Goal: Task Accomplishment & Management: Use online tool/utility

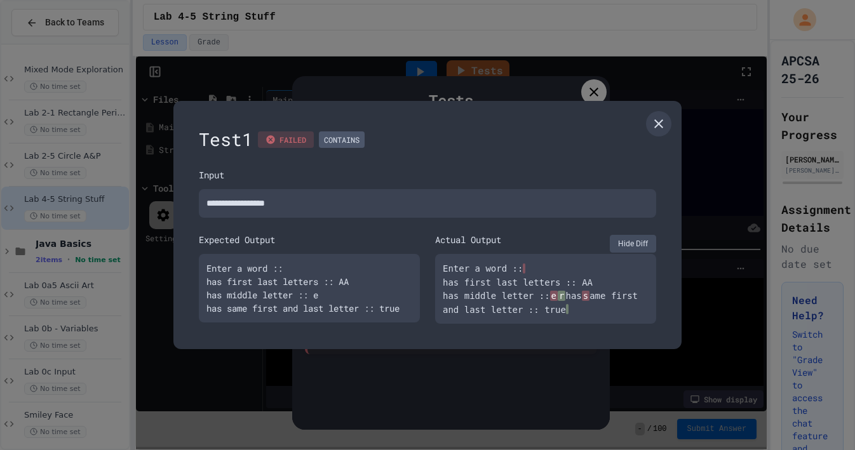
scroll to position [150, 0]
click at [658, 120] on icon at bounding box center [658, 123] width 15 height 15
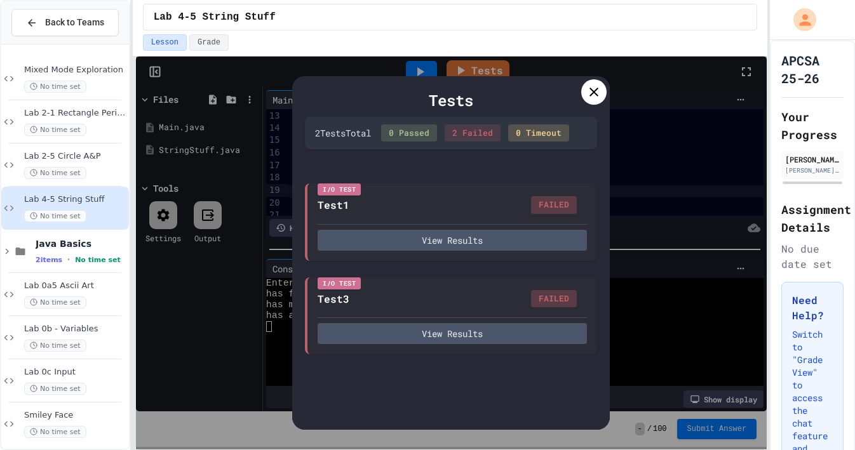
click at [593, 93] on icon at bounding box center [593, 92] width 9 height 9
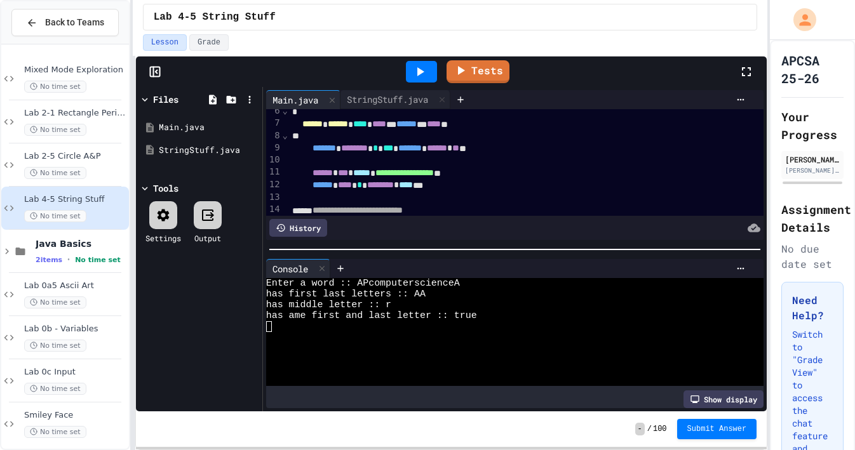
scroll to position [69, 0]
click at [391, 100] on div "StringStuff.java" at bounding box center [387, 99] width 94 height 13
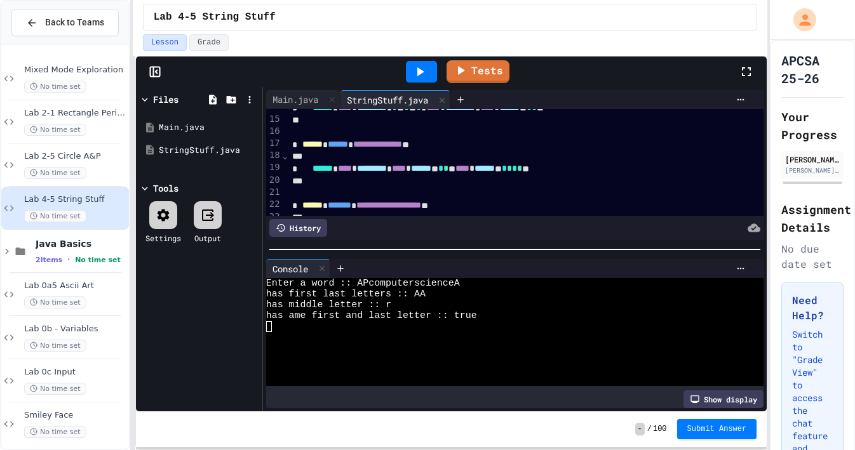
scroll to position [171, 0]
click at [507, 168] on span "*" at bounding box center [504, 167] width 5 height 9
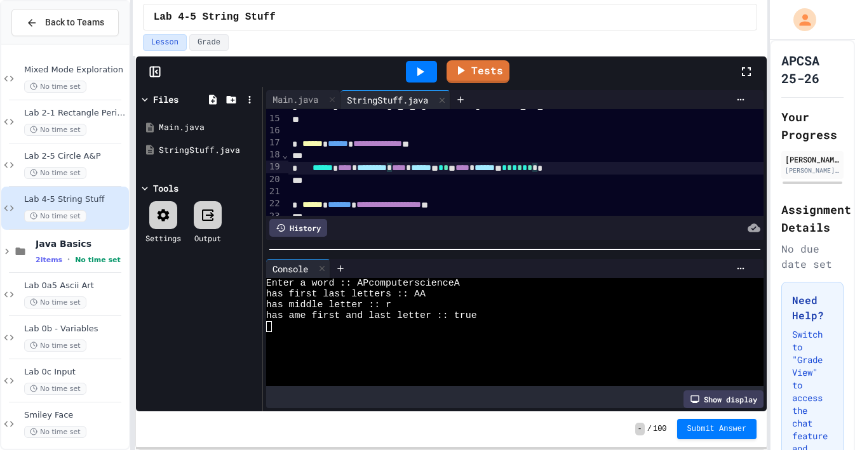
click at [647, 168] on div "****** **** * ********* * **** * ****** ** * * * **** * ****** ** * * * * * * *…" at bounding box center [525, 168] width 475 height 13
click at [469, 168] on span "****" at bounding box center [462, 167] width 14 height 9
click at [520, 168] on span "*" at bounding box center [517, 167] width 5 height 9
click at [422, 67] on icon at bounding box center [419, 71] width 15 height 15
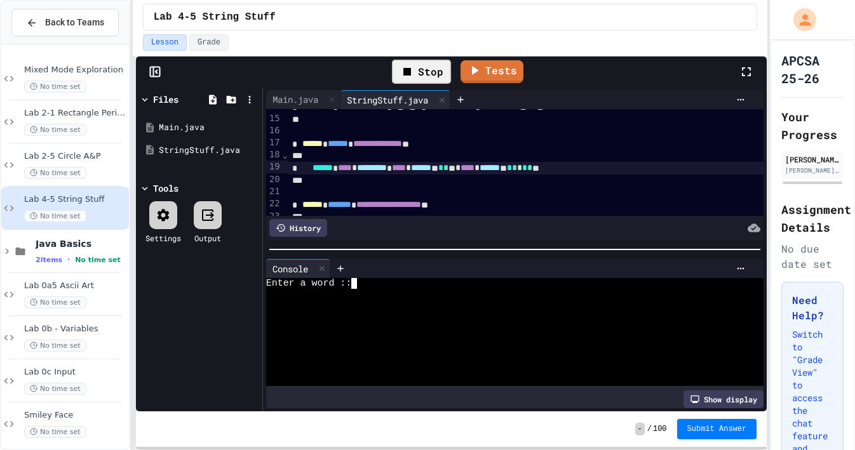
click at [380, 289] on div at bounding box center [509, 294] width 486 height 11
type textarea "***"
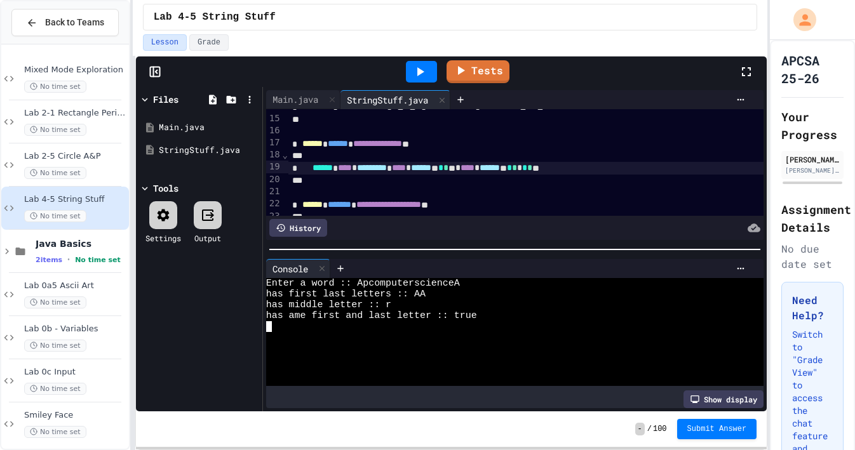
scroll to position [0, 0]
click at [517, 166] on span "*" at bounding box center [514, 167] width 5 height 9
click at [417, 74] on icon at bounding box center [419, 71] width 15 height 15
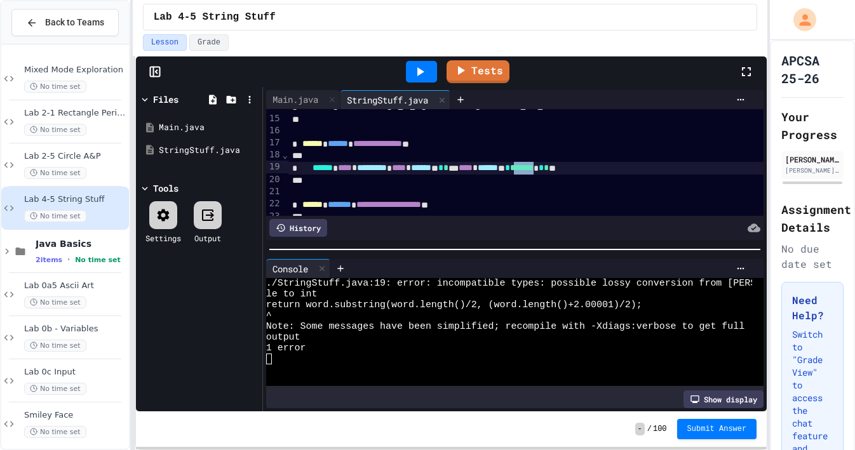
drag, startPoint x: 631, startPoint y: 168, endPoint x: 661, endPoint y: 168, distance: 29.9
click at [661, 168] on div "****** **** * ********* * **** * ****** ** * * *** **** * ****** ** * ******* *…" at bounding box center [525, 168] width 475 height 13
click at [420, 76] on icon at bounding box center [419, 71] width 15 height 15
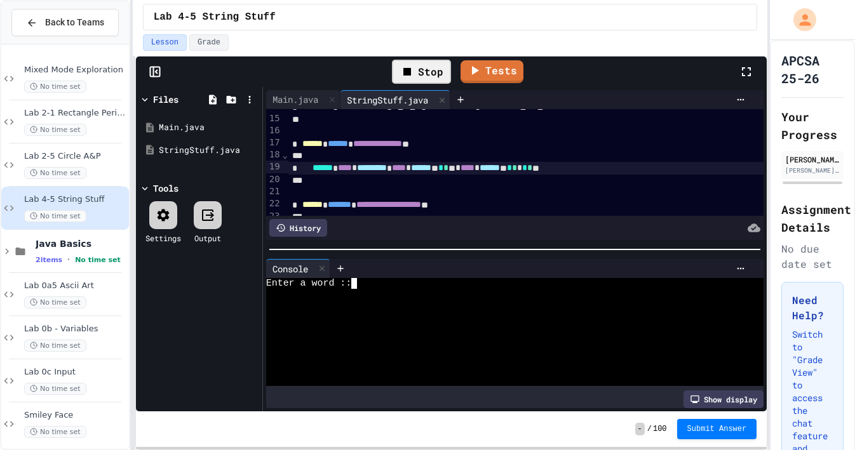
click at [388, 290] on div at bounding box center [509, 294] width 486 height 11
type textarea "***"
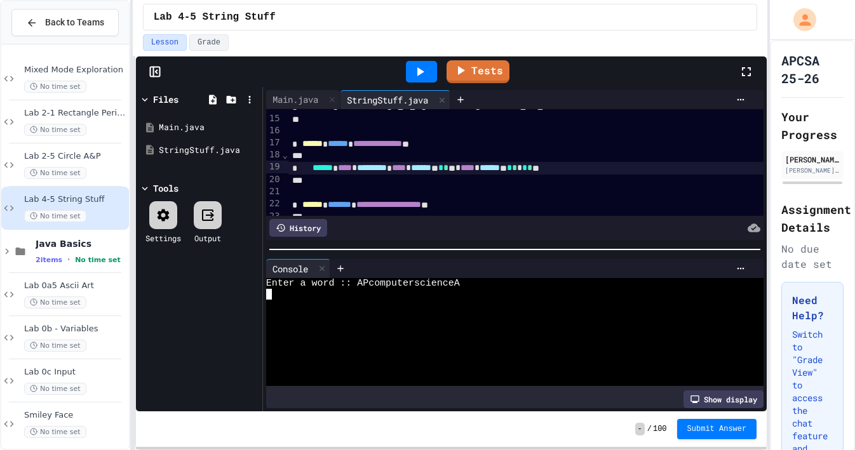
scroll to position [0, 0]
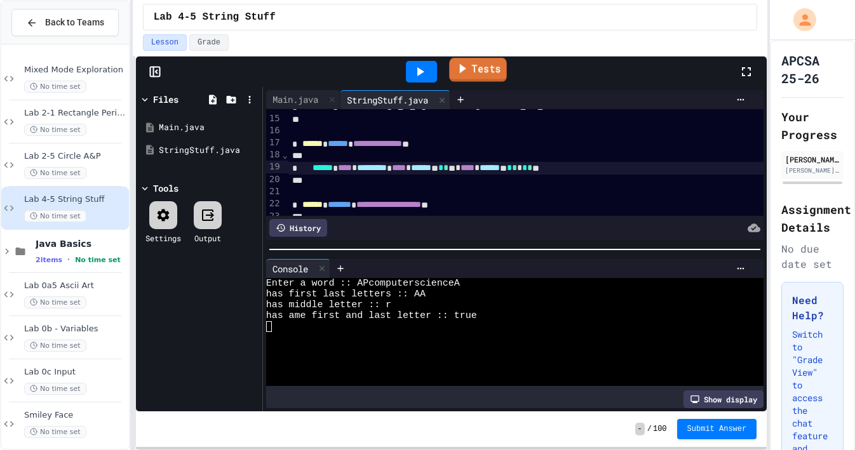
click at [481, 78] on link "Tests" at bounding box center [478, 70] width 57 height 24
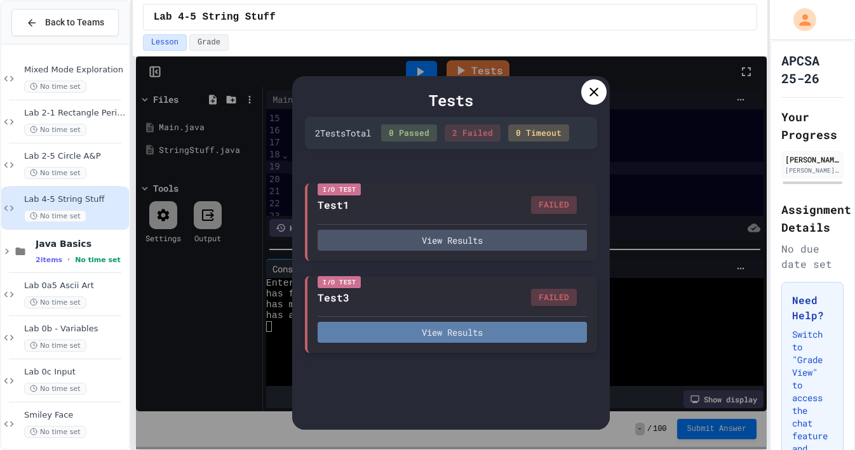
click at [419, 339] on button "View Results" at bounding box center [452, 332] width 269 height 21
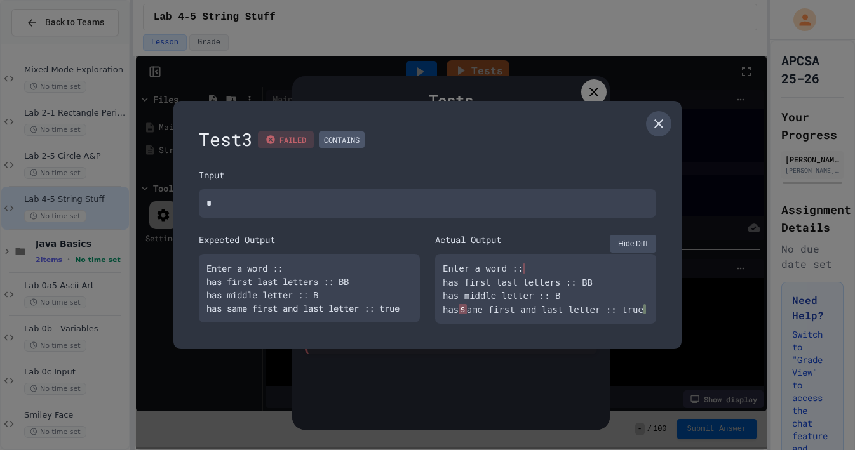
click at [663, 118] on icon at bounding box center [658, 123] width 15 height 15
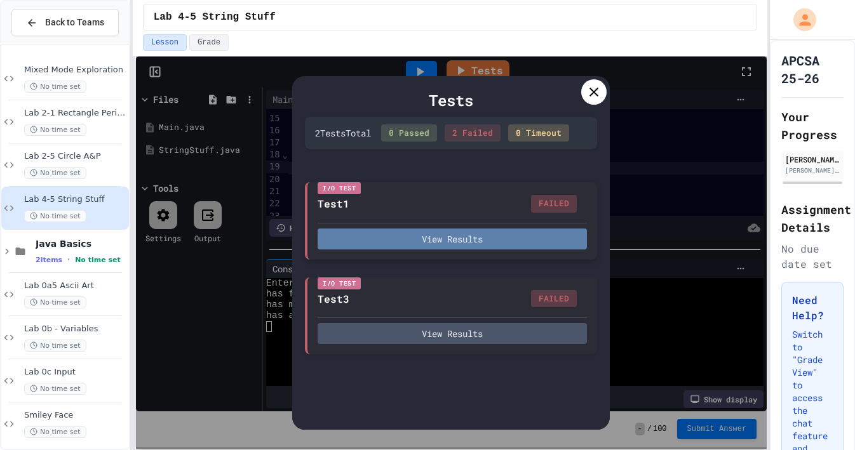
click at [429, 239] on button "View Results" at bounding box center [452, 239] width 269 height 21
type textarea "*"
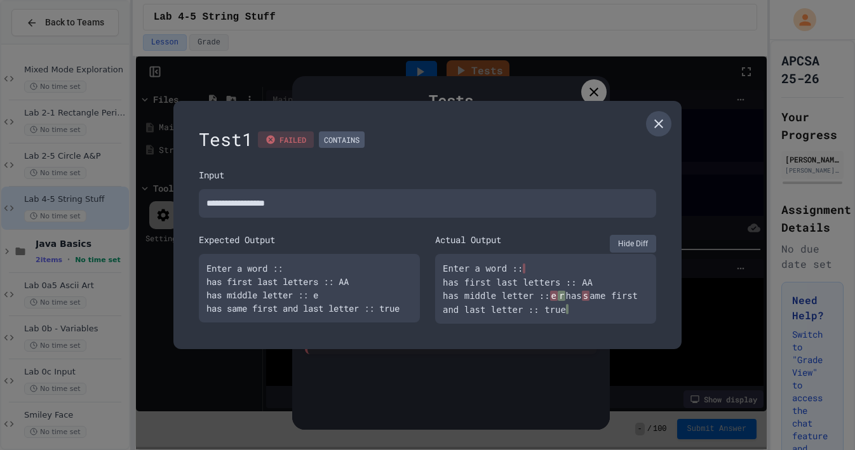
click at [654, 119] on icon at bounding box center [658, 123] width 15 height 15
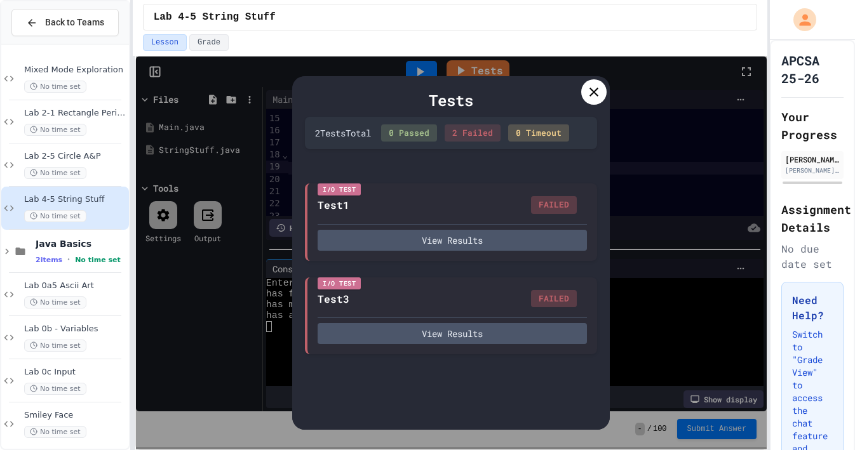
click at [598, 90] on icon at bounding box center [593, 91] width 15 height 15
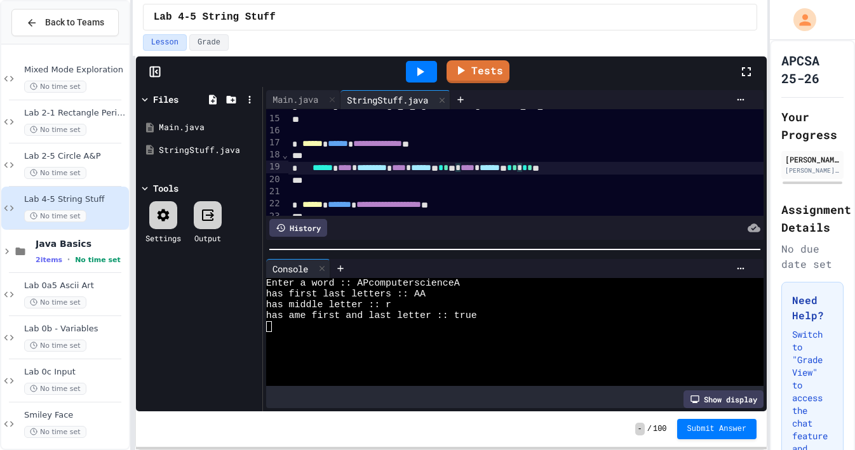
click at [517, 168] on span "*" at bounding box center [514, 167] width 5 height 9
click at [424, 67] on icon at bounding box center [419, 71] width 15 height 15
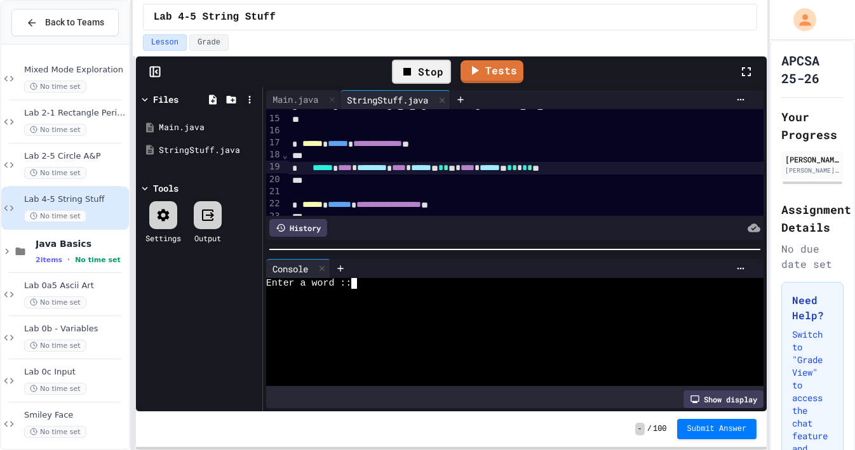
click at [396, 290] on div at bounding box center [509, 294] width 486 height 11
type textarea "**"
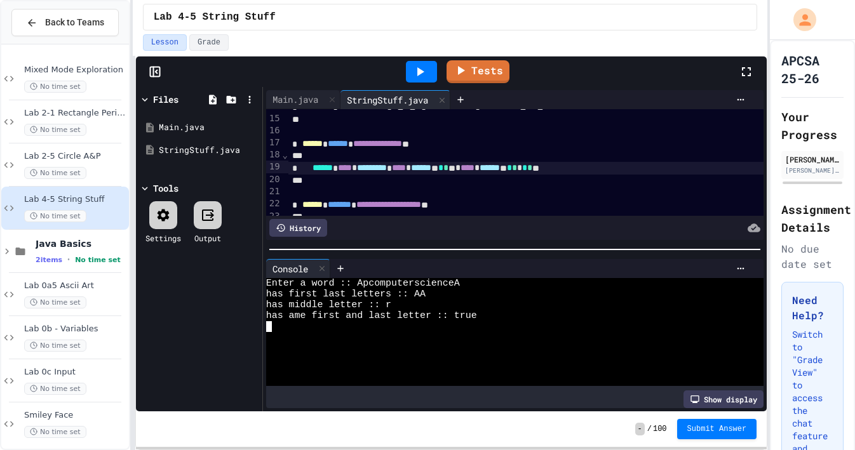
scroll to position [0, 0]
click at [479, 70] on link "Tests" at bounding box center [478, 70] width 60 height 24
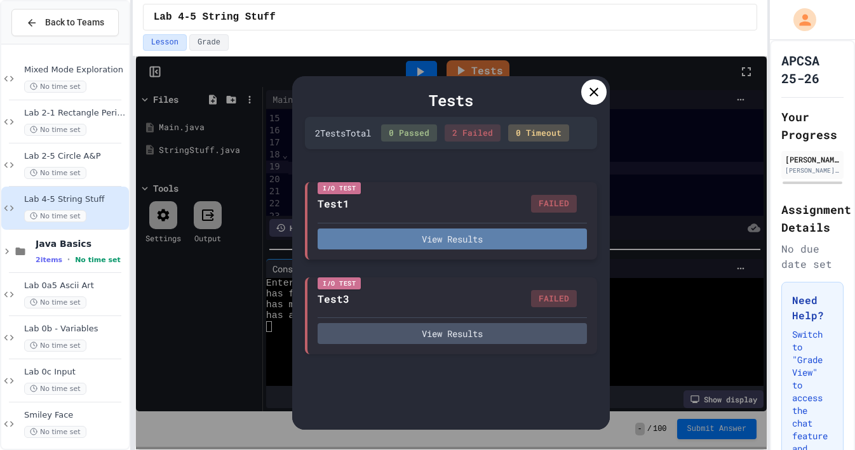
click at [413, 236] on button "View Results" at bounding box center [452, 239] width 269 height 21
type textarea "*"
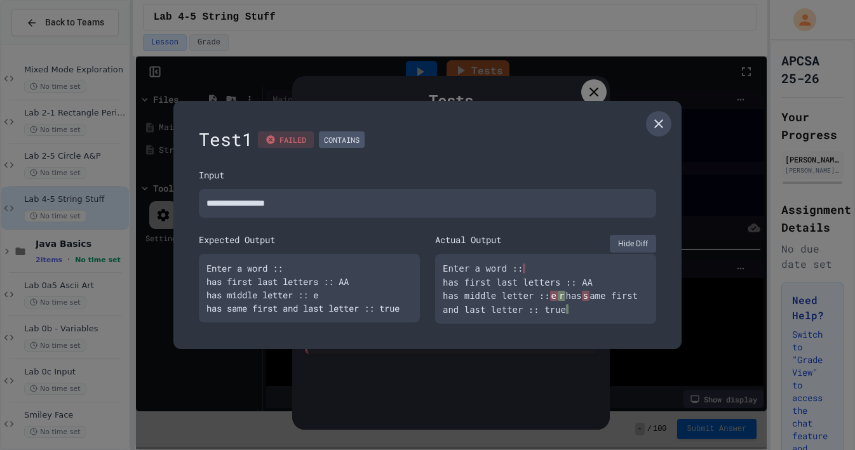
click at [655, 116] on icon at bounding box center [658, 123] width 15 height 15
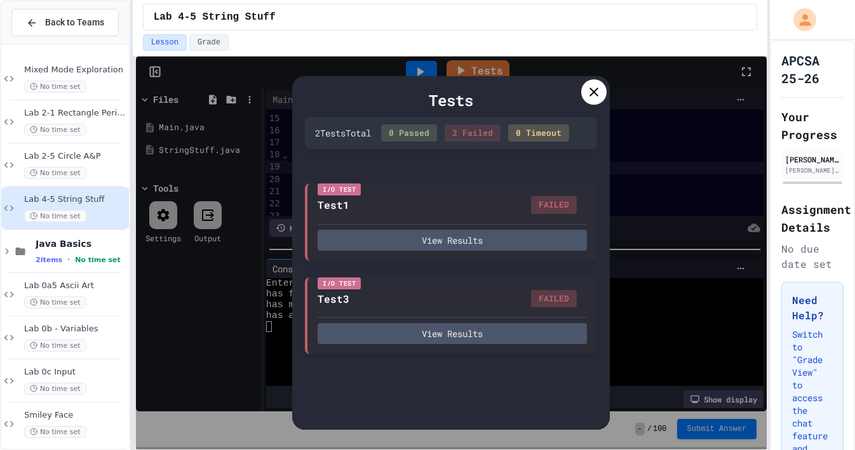
click at [596, 98] on icon at bounding box center [593, 91] width 15 height 15
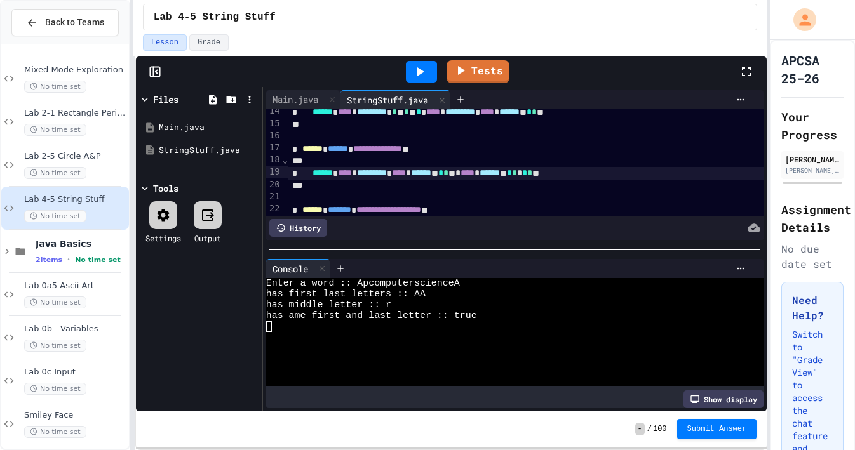
scroll to position [164, 0]
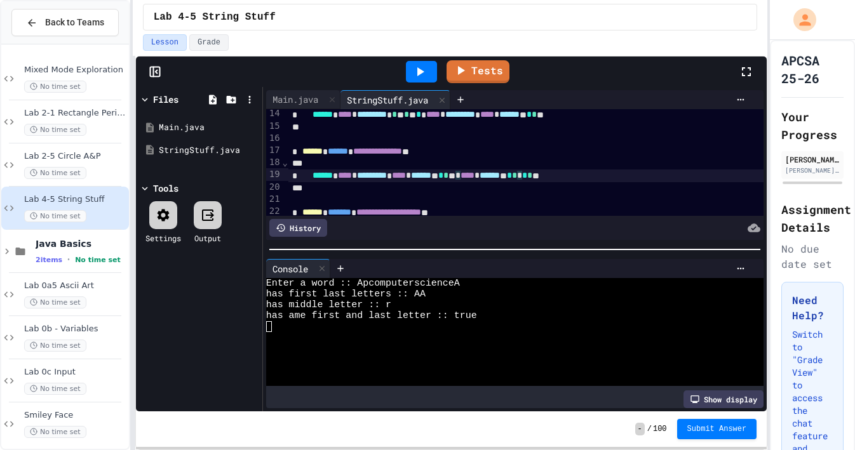
click at [522, 178] on span "*" at bounding box center [519, 175] width 5 height 9
click at [333, 177] on span "******" at bounding box center [322, 175] width 20 height 9
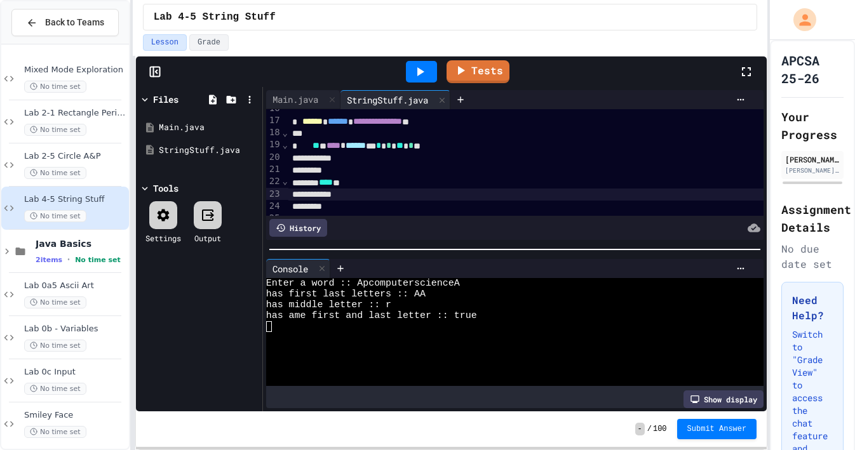
scroll to position [171, 0]
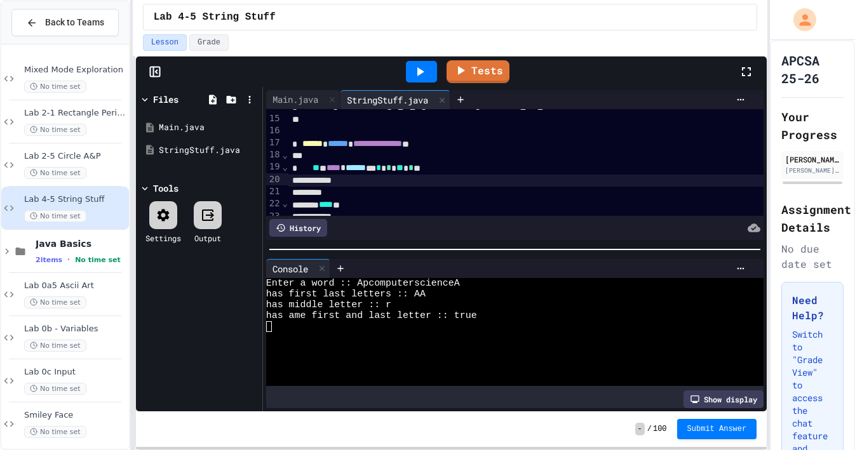
click at [359, 176] on div at bounding box center [525, 181] width 475 height 12
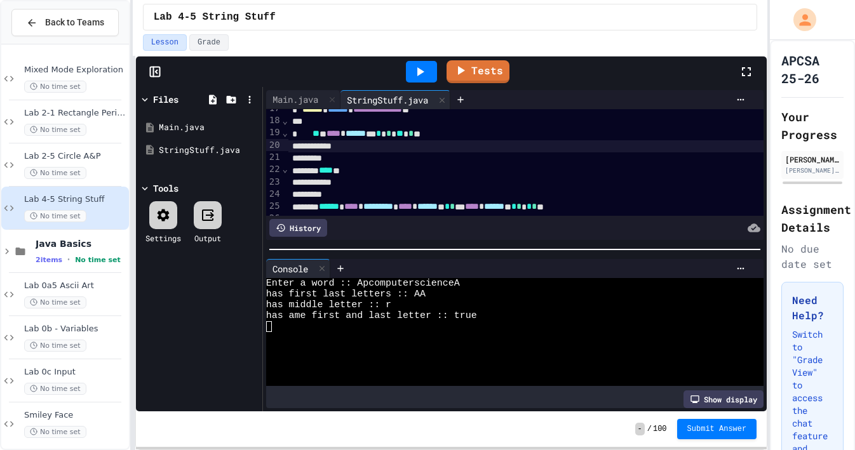
scroll to position [207, 0]
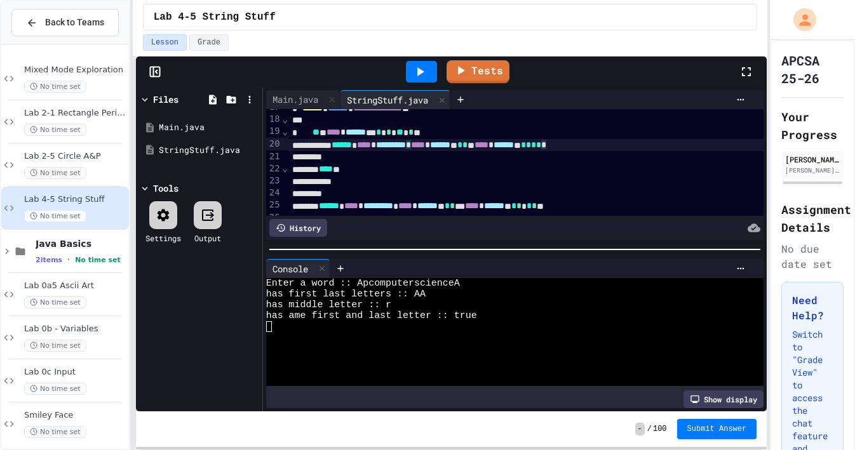
click at [685, 145] on div "****** **** * ********* * **** * ****** ** * * * **** * ****** ** * * * * *" at bounding box center [525, 145] width 475 height 13
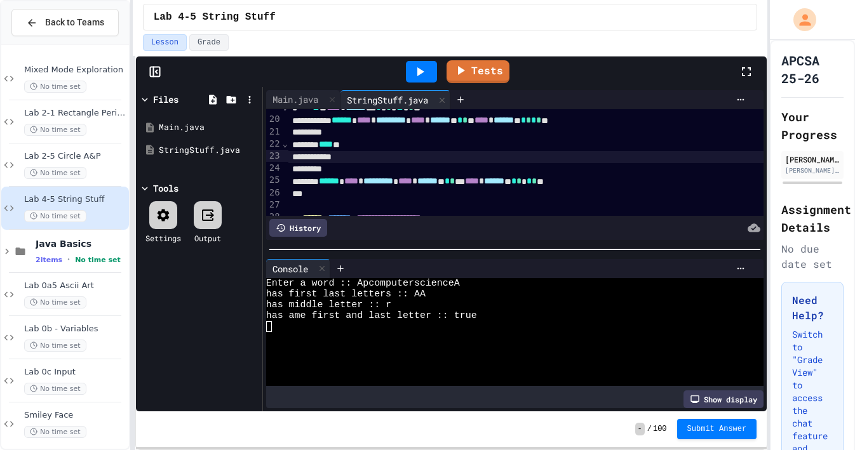
click at [361, 154] on div at bounding box center [525, 157] width 475 height 12
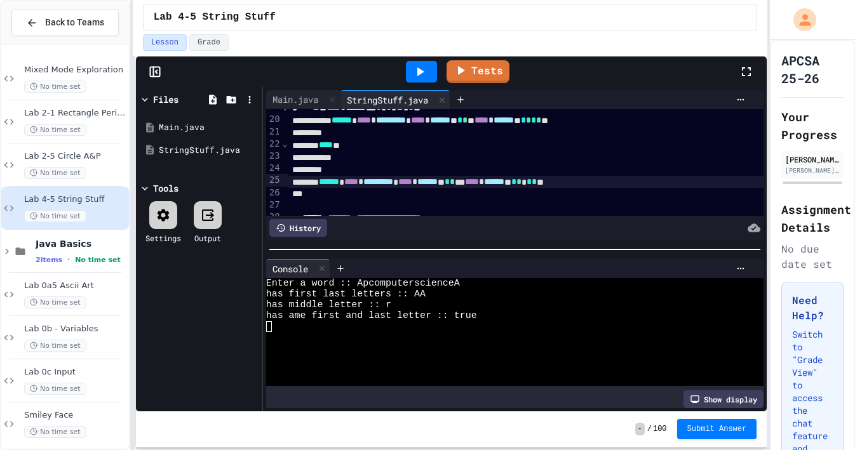
scroll to position [231, 0]
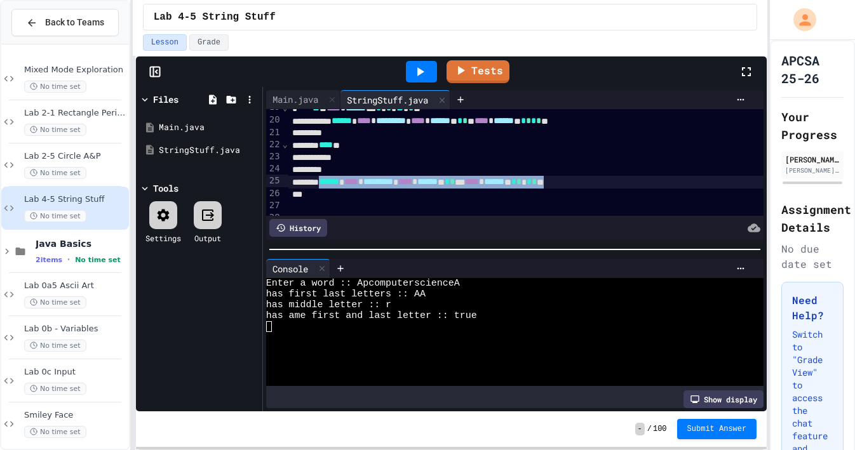
drag, startPoint x: 334, startPoint y: 182, endPoint x: 666, endPoint y: 182, distance: 331.5
copy div "****** **** * ********* * **** * ****** ** * * *** **** * ****** ** * * * * * **"
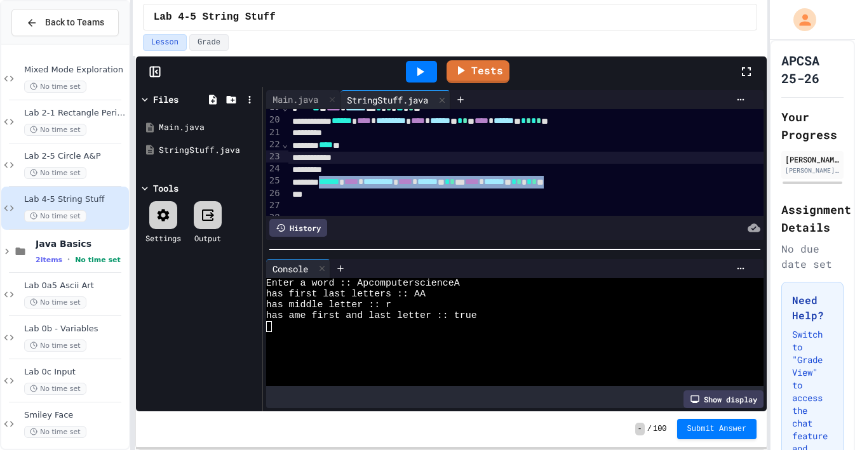
click at [373, 154] on div at bounding box center [525, 158] width 475 height 12
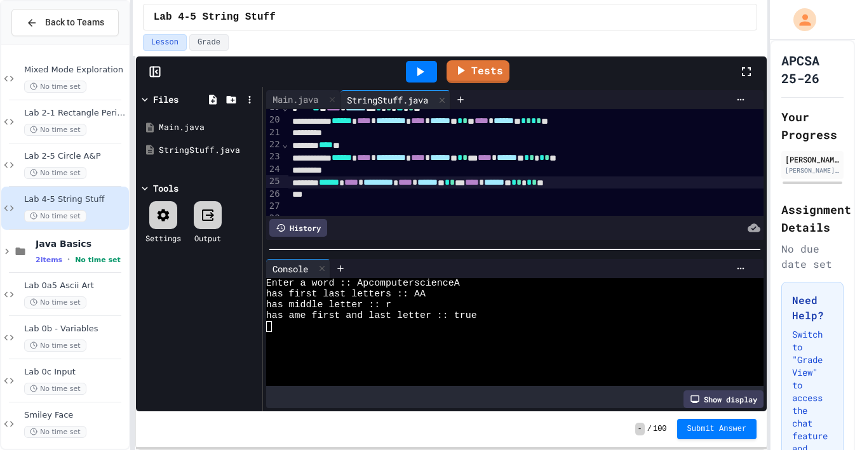
click at [335, 183] on span "******" at bounding box center [329, 182] width 20 height 9
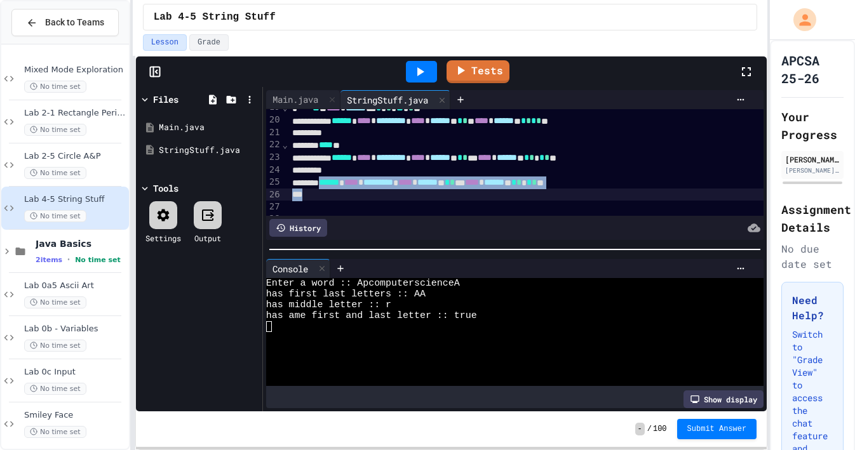
scroll to position [231, 0]
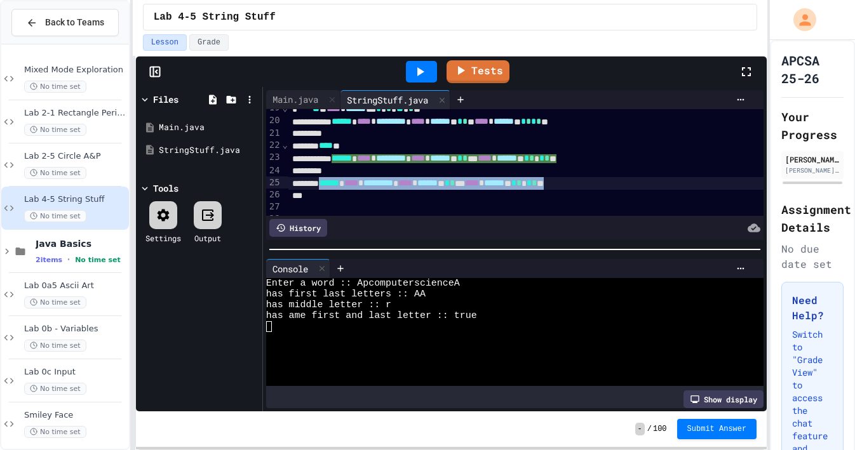
drag, startPoint x: 335, startPoint y: 183, endPoint x: 680, endPoint y: 184, distance: 344.2
click at [680, 184] on div "****** **** * ********* * **** * ****** ** * * *** **** * ****** ** * * * * * **" at bounding box center [525, 183] width 475 height 13
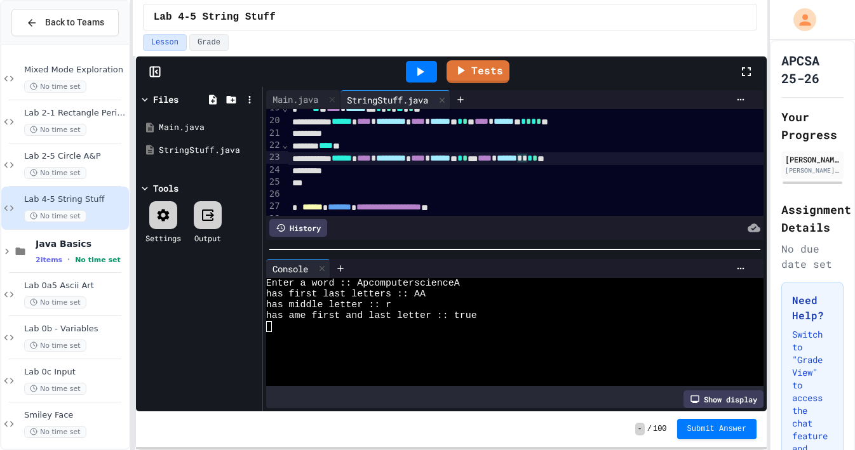
click at [492, 157] on span "****" at bounding box center [485, 158] width 14 height 9
click at [648, 159] on div "****** **** * ********* * **** * ****** ** * * * **** * ****** ** * * **" at bounding box center [525, 158] width 475 height 13
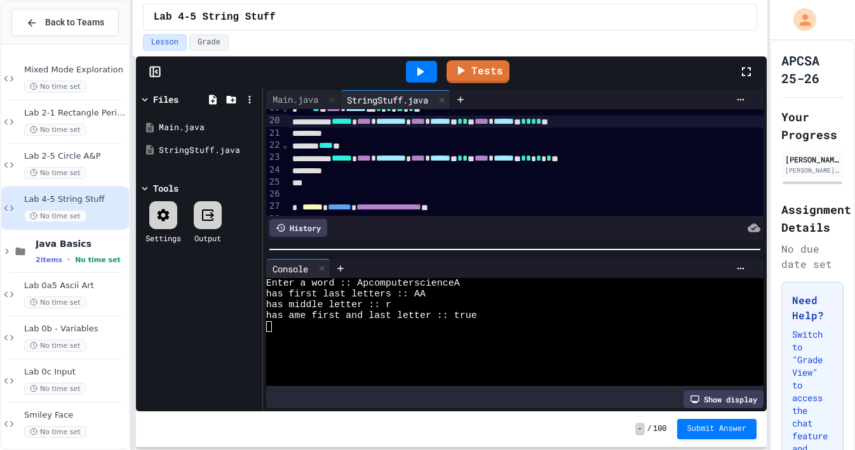
click at [536, 122] on span "*" at bounding box center [533, 121] width 5 height 9
click at [416, 75] on icon at bounding box center [419, 71] width 15 height 15
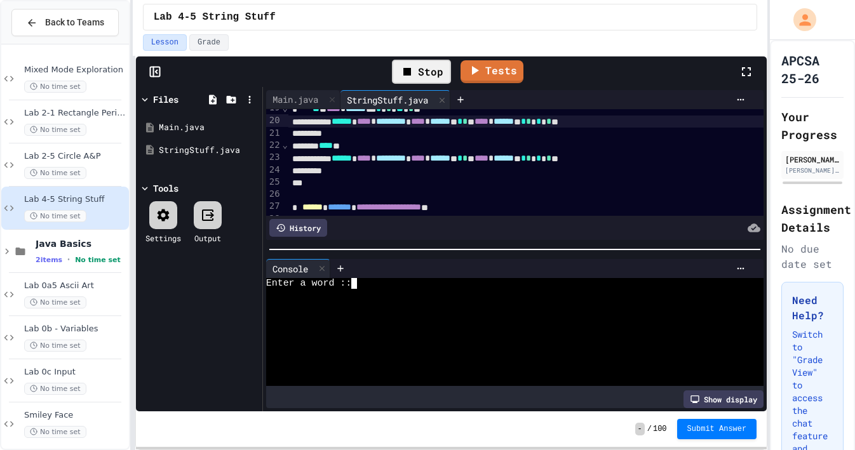
click at [377, 286] on div "Enter a word ::" at bounding box center [509, 283] width 486 height 11
type textarea "***"
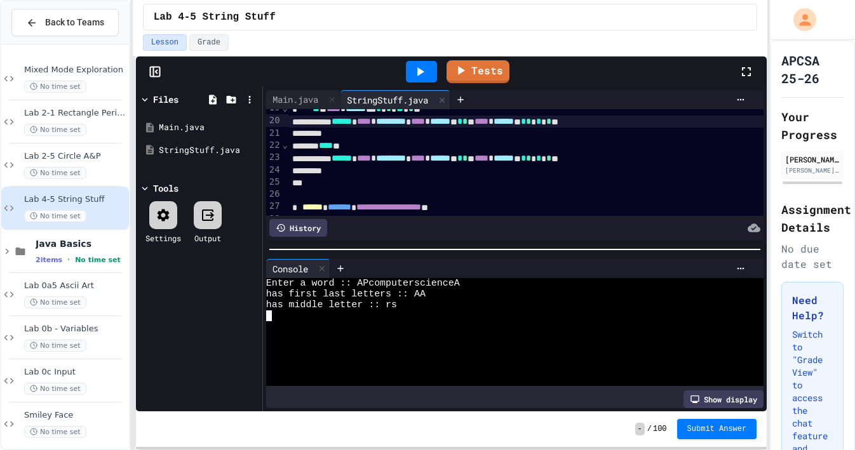
scroll to position [0, 0]
click at [477, 73] on link "Tests" at bounding box center [478, 70] width 62 height 24
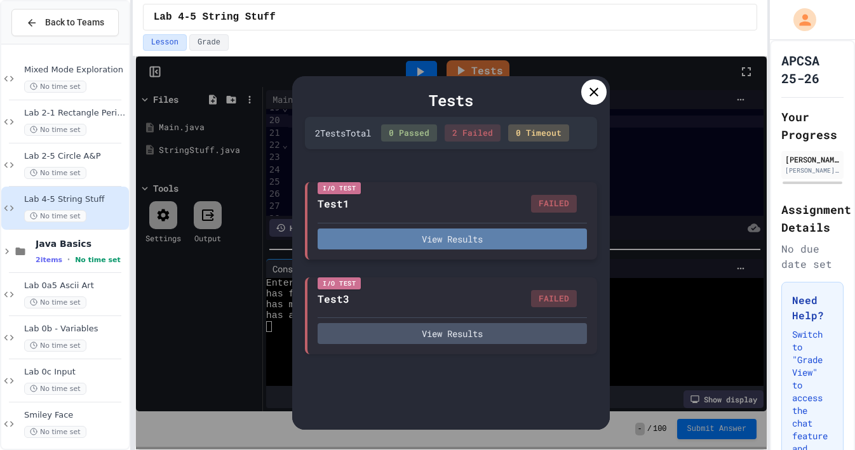
click at [469, 240] on button "View Results" at bounding box center [452, 239] width 269 height 21
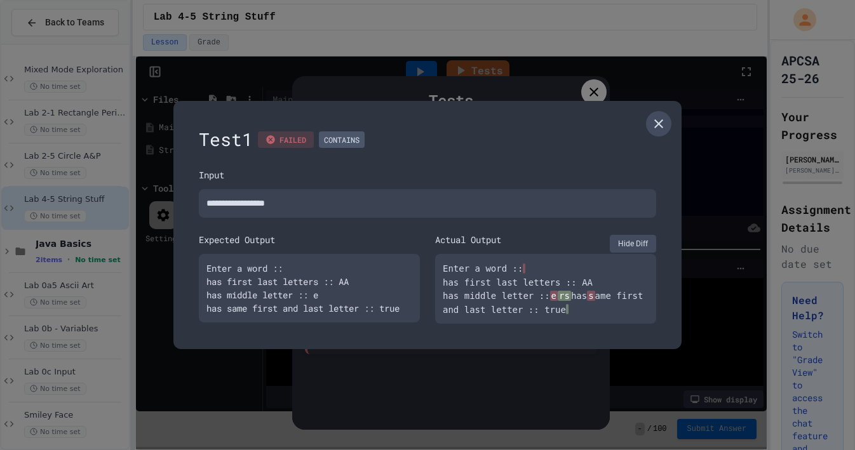
click at [658, 116] on icon at bounding box center [658, 123] width 15 height 15
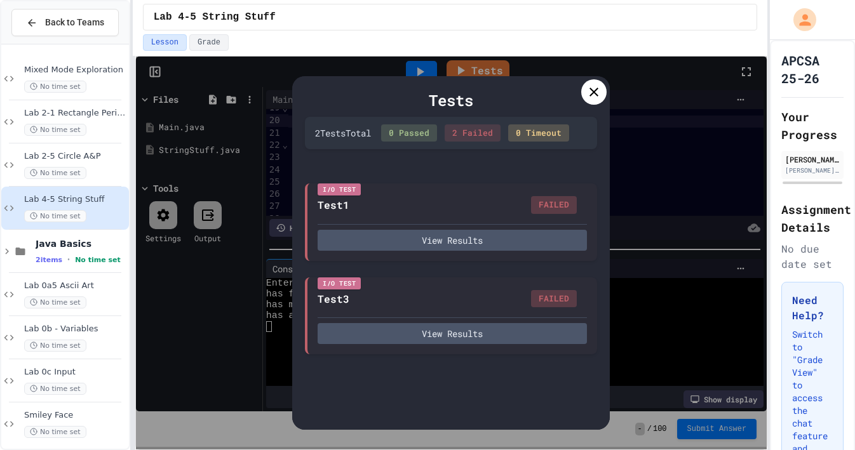
click at [590, 92] on icon at bounding box center [593, 91] width 15 height 15
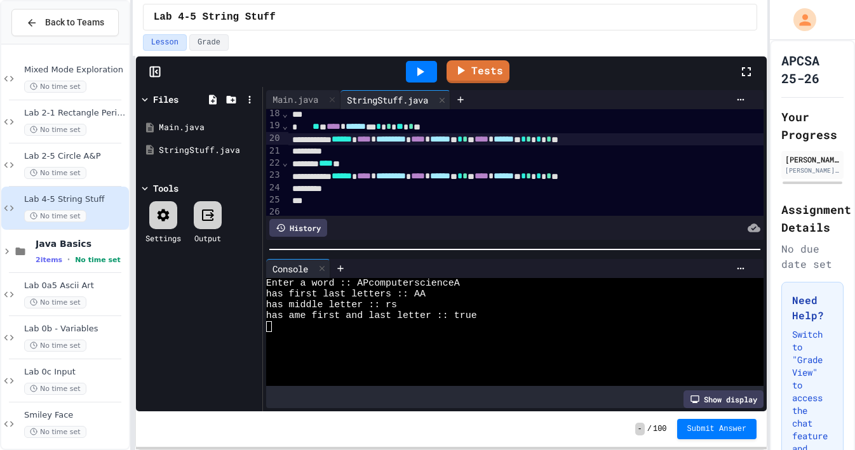
scroll to position [210, 0]
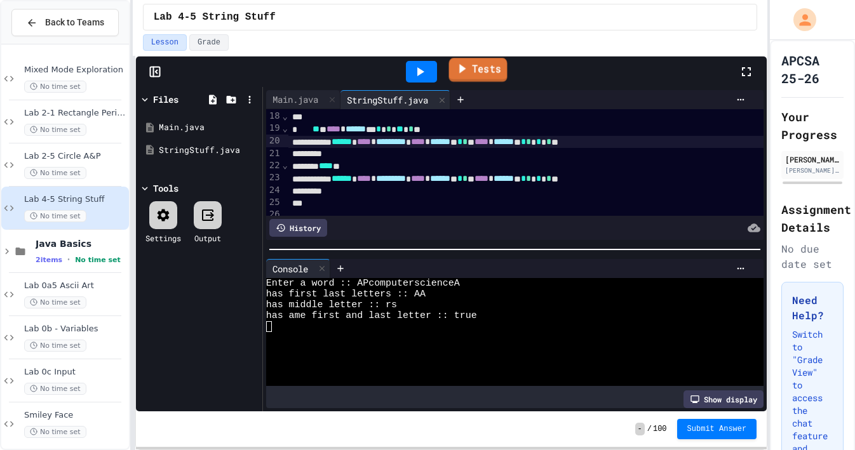
click at [485, 70] on link "Tests" at bounding box center [478, 70] width 58 height 24
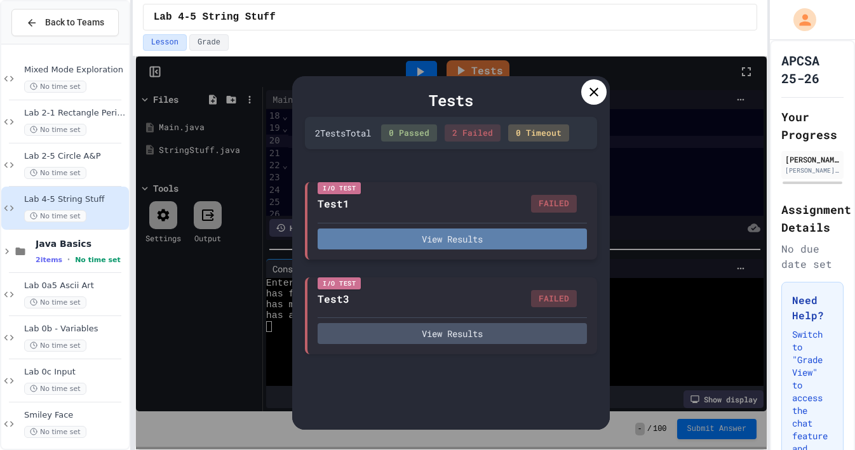
click at [436, 247] on button "View Results" at bounding box center [452, 239] width 269 height 21
type textarea "*"
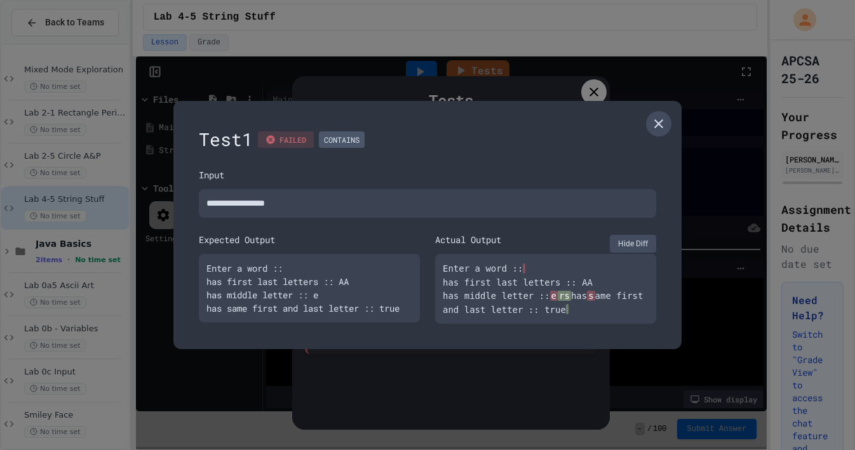
click at [657, 122] on icon at bounding box center [658, 123] width 15 height 15
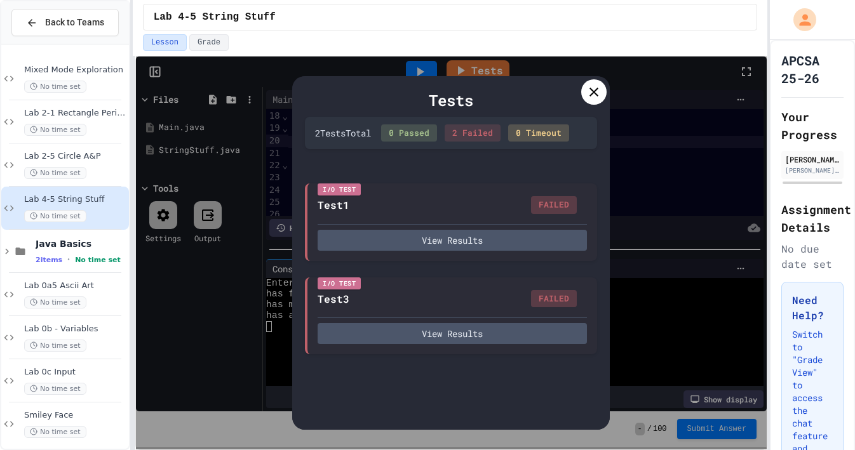
click at [594, 94] on icon at bounding box center [593, 91] width 15 height 15
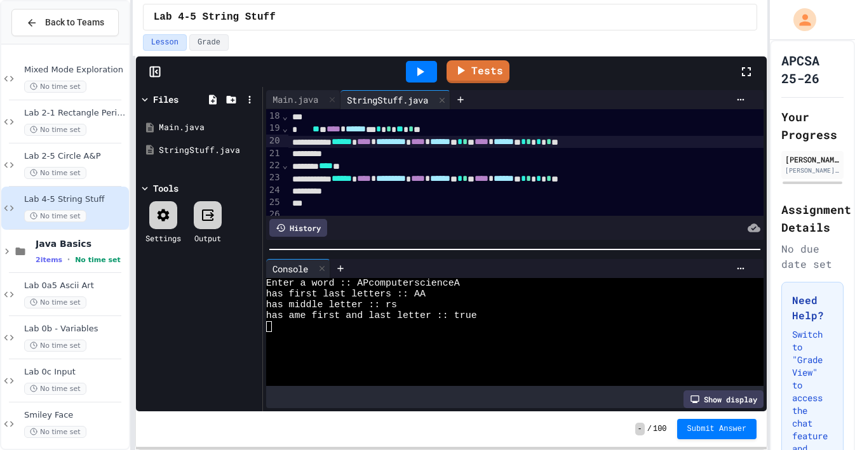
click at [551, 142] on span "*" at bounding box center [548, 141] width 5 height 9
click at [430, 77] on div at bounding box center [421, 72] width 31 height 22
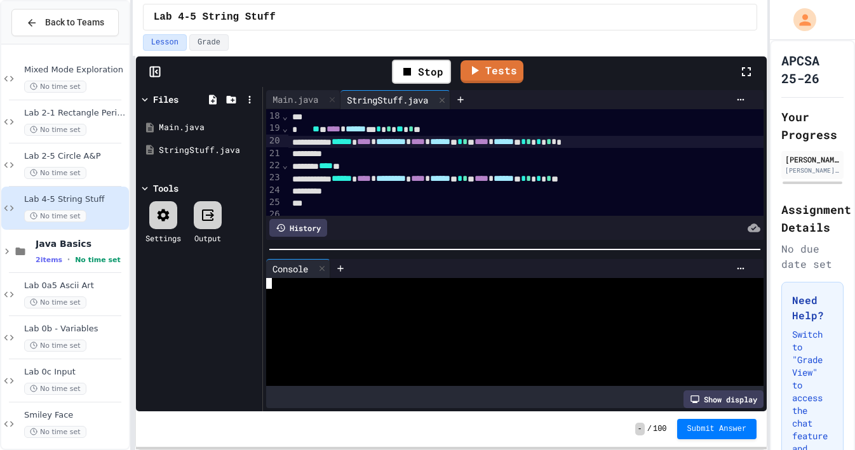
click at [399, 302] on div at bounding box center [509, 305] width 486 height 11
type textarea "***"
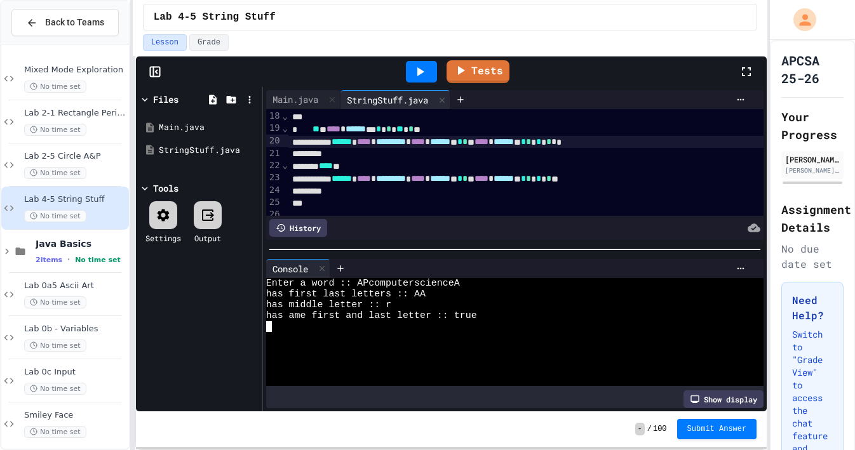
scroll to position [0, 0]
click at [479, 74] on link "Tests" at bounding box center [478, 70] width 62 height 24
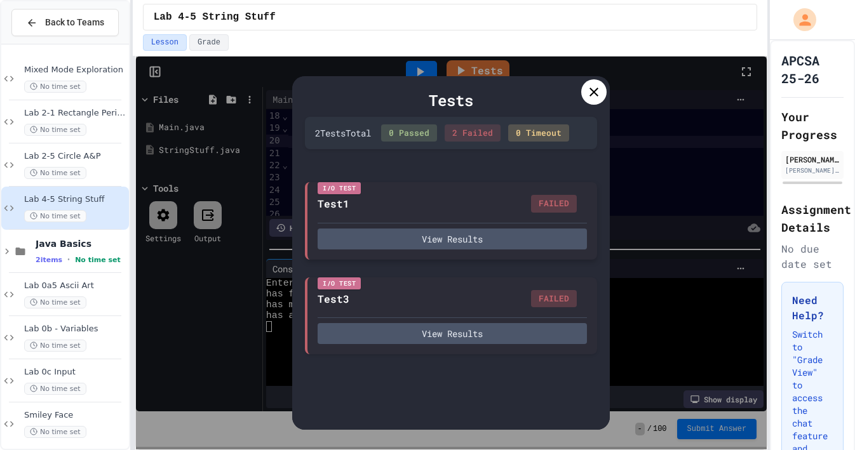
click at [421, 251] on div "I/O Test Test1 FAILED View Results" at bounding box center [451, 220] width 292 height 77
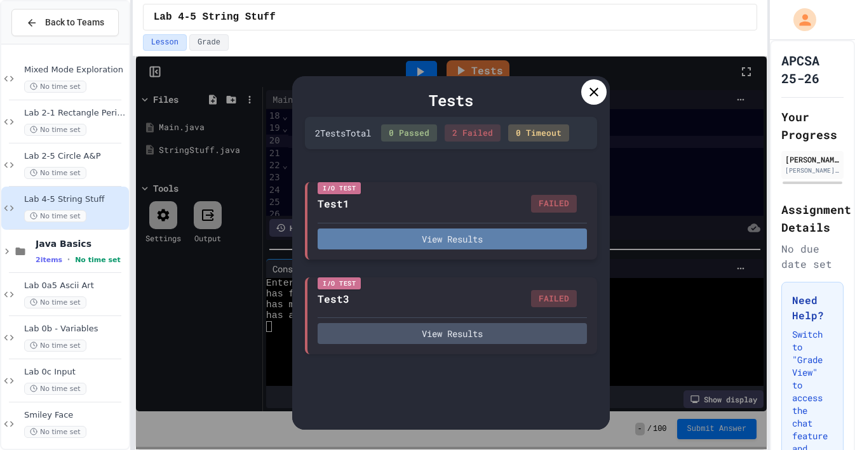
click at [410, 239] on button "View Results" at bounding box center [452, 239] width 269 height 21
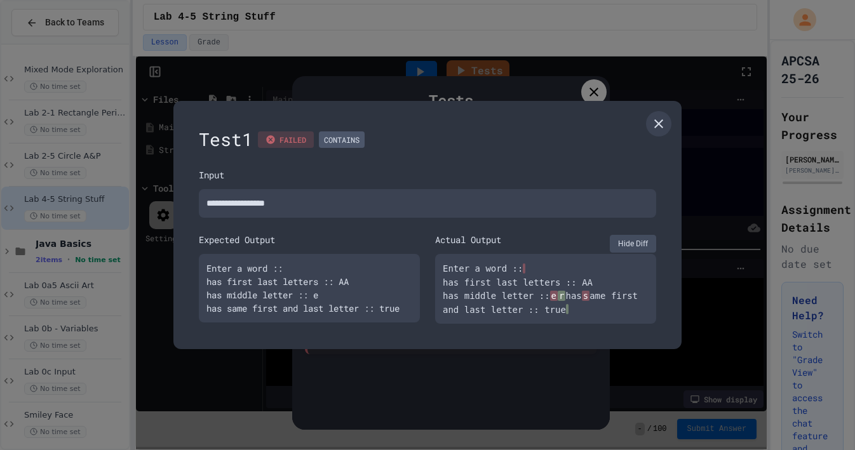
type textarea "*"
click at [654, 117] on icon at bounding box center [658, 123] width 15 height 15
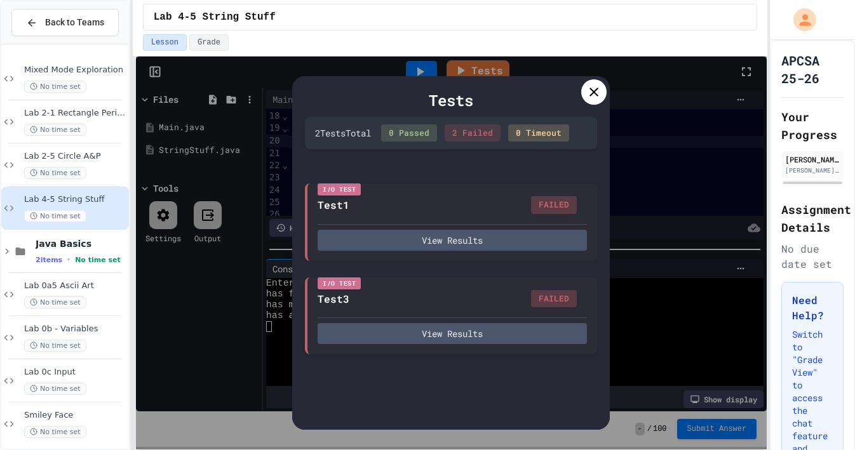
click at [596, 93] on icon at bounding box center [593, 92] width 9 height 9
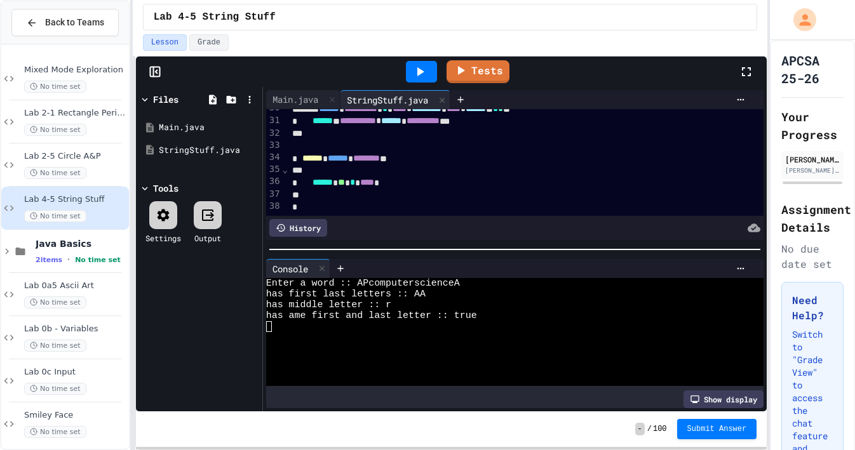
scroll to position [365, 0]
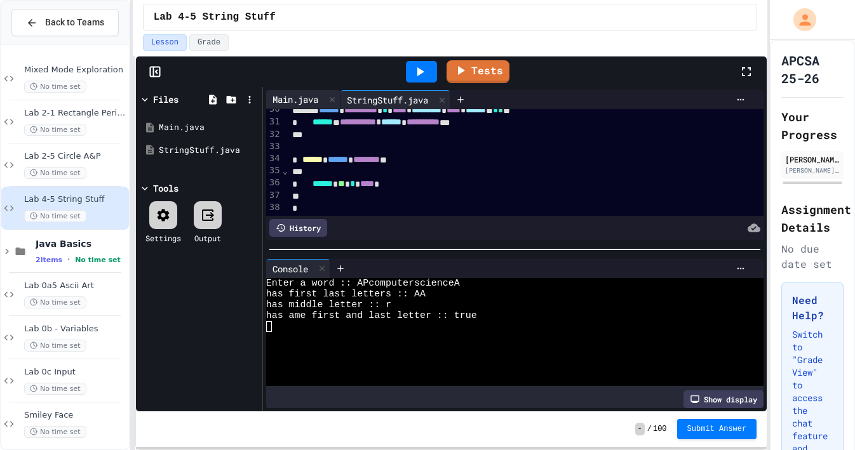
click at [302, 100] on div "Main.java" at bounding box center [295, 99] width 58 height 13
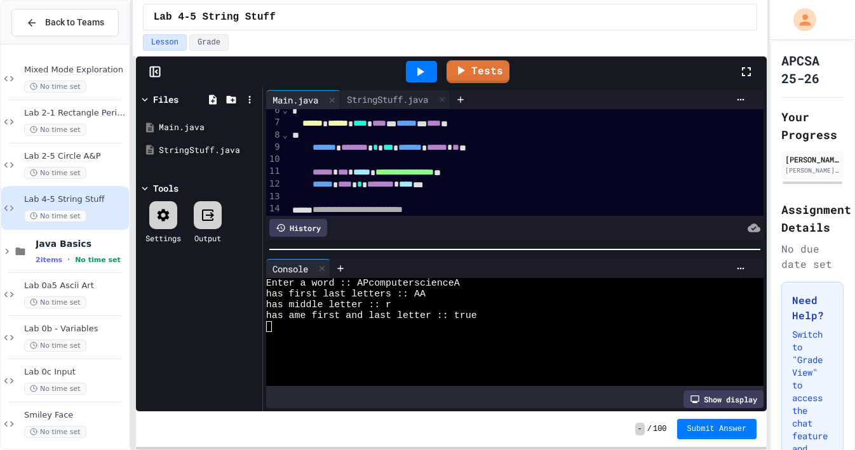
click at [300, 97] on div "Main.java" at bounding box center [295, 99] width 58 height 13
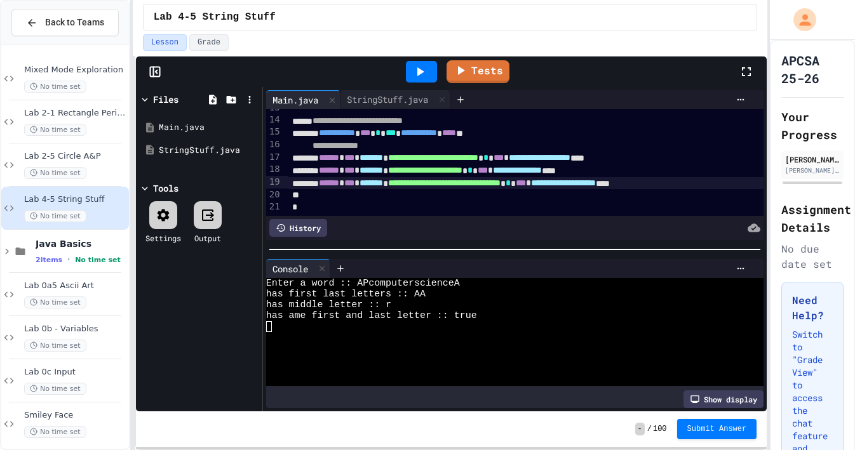
scroll to position [158, 0]
click at [467, 187] on span "**********" at bounding box center [444, 183] width 112 height 9
click at [420, 72] on icon at bounding box center [420, 71] width 7 height 9
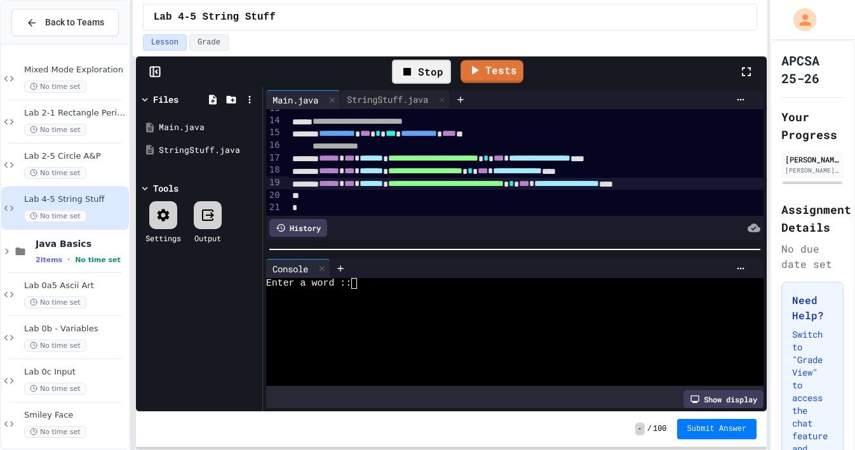
click at [391, 285] on div "Enter a word ::" at bounding box center [509, 283] width 486 height 11
type textarea "***"
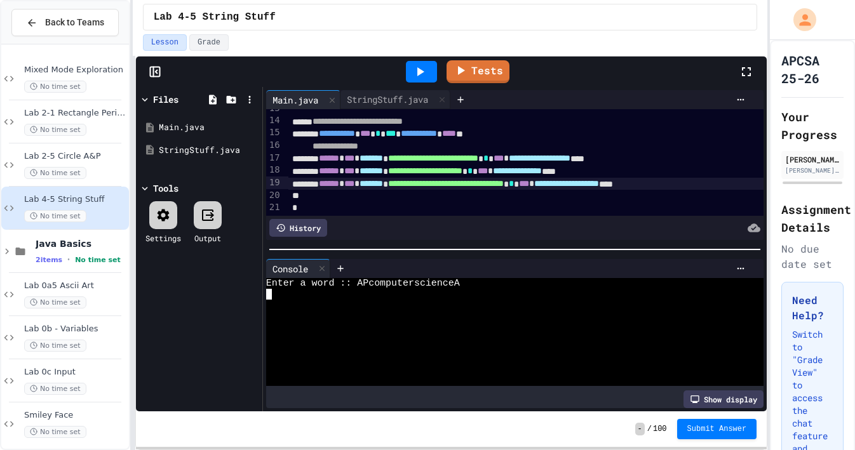
scroll to position [0, 0]
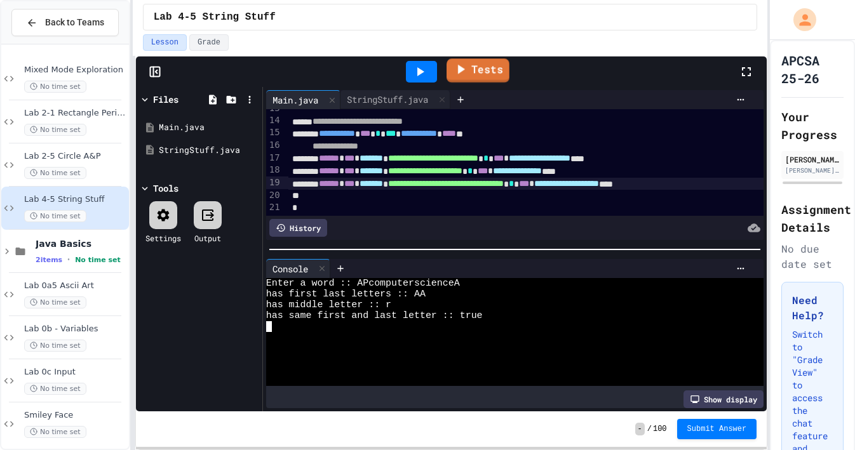
click at [468, 67] on icon at bounding box center [460, 70] width 15 height 16
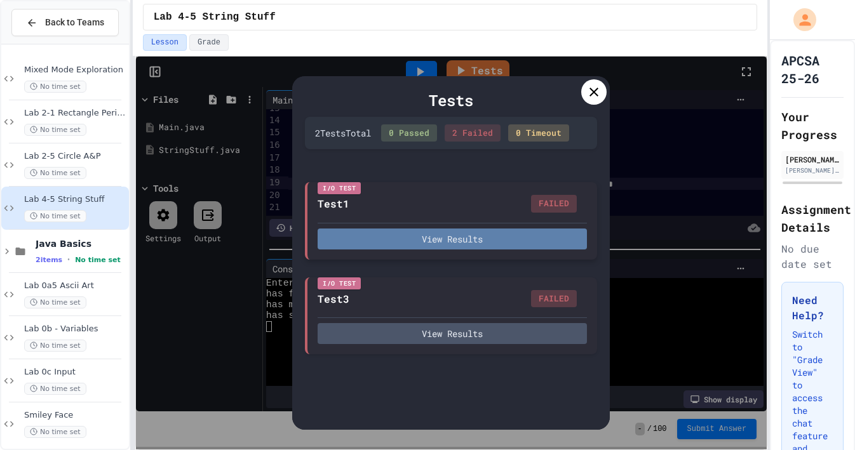
click at [447, 243] on button "View Results" at bounding box center [452, 239] width 269 height 21
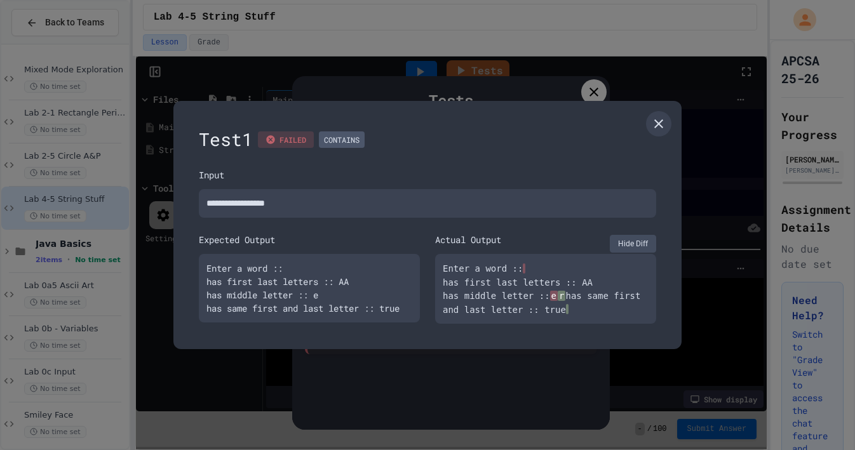
drag, startPoint x: 555, startPoint y: 290, endPoint x: 573, endPoint y: 290, distance: 18.4
click at [573, 290] on div "Enter a word :: has first last letters :: AA has middle letter :: e r has same …" at bounding box center [546, 289] width 206 height 55
click at [573, 291] on div "Enter a word :: has first last letters :: AA has middle letter :: e r has same …" at bounding box center [546, 289] width 206 height 55
click at [626, 236] on button "Hide Diff" at bounding box center [633, 244] width 46 height 18
click at [634, 245] on button "Show Diff" at bounding box center [632, 245] width 50 height 18
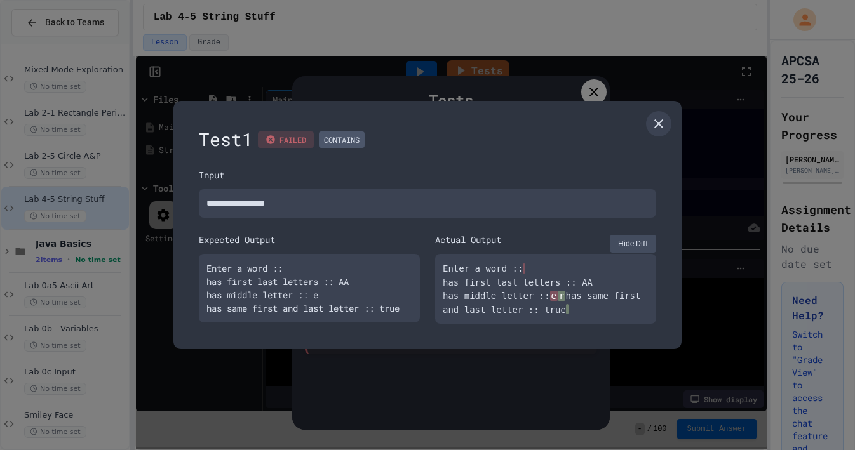
click at [533, 263] on div "Enter a word :: has first last letters :: AA has middle letter :: e r has same …" at bounding box center [546, 289] width 206 height 55
click at [666, 118] on icon at bounding box center [658, 123] width 15 height 15
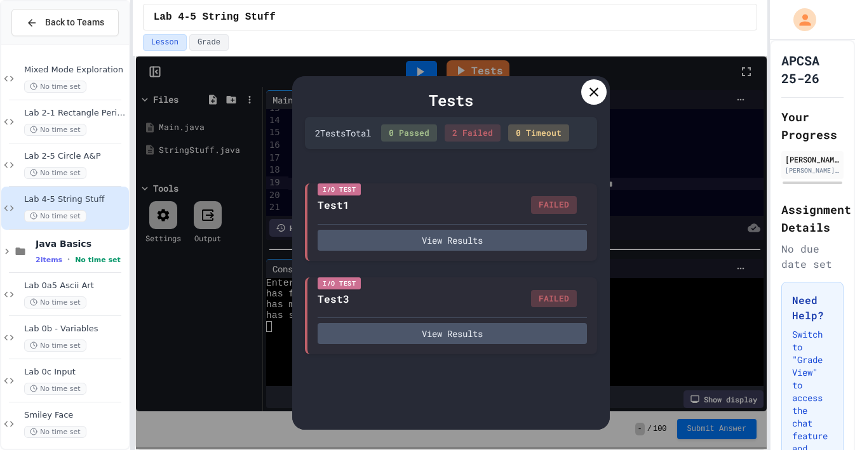
click at [592, 91] on icon at bounding box center [593, 91] width 15 height 15
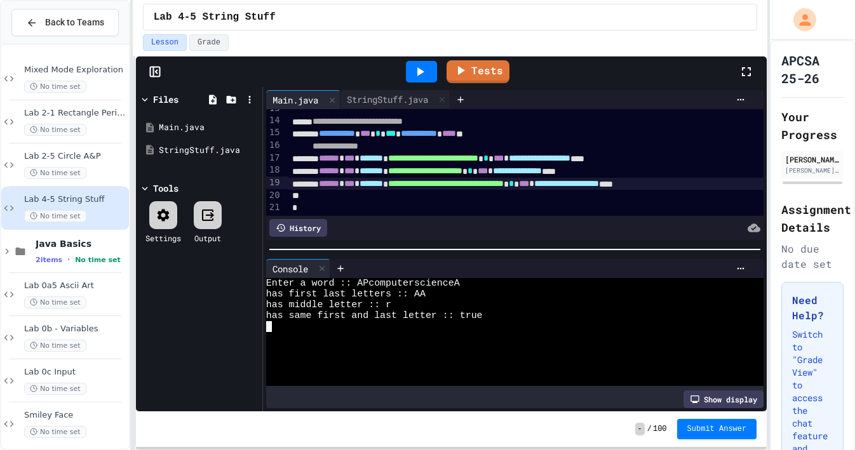
click at [405, 307] on div "has middle letter :: r" at bounding box center [509, 305] width 486 height 11
click at [397, 303] on div "has middle letter :: r" at bounding box center [509, 305] width 486 height 11
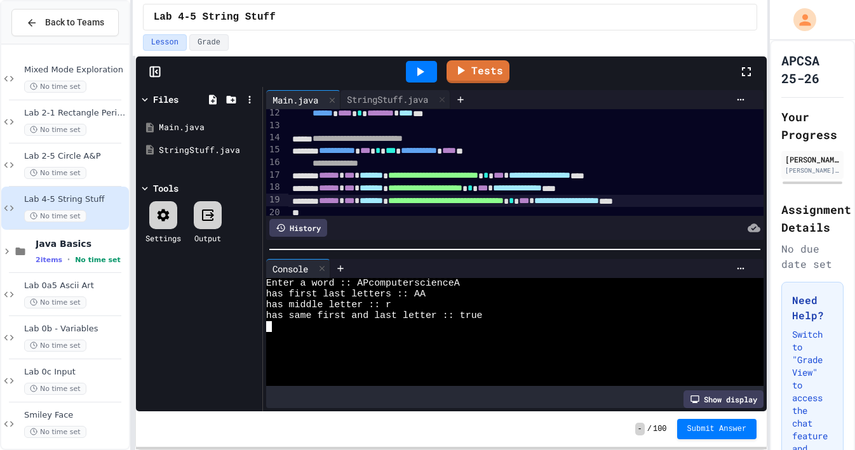
scroll to position [147, 0]
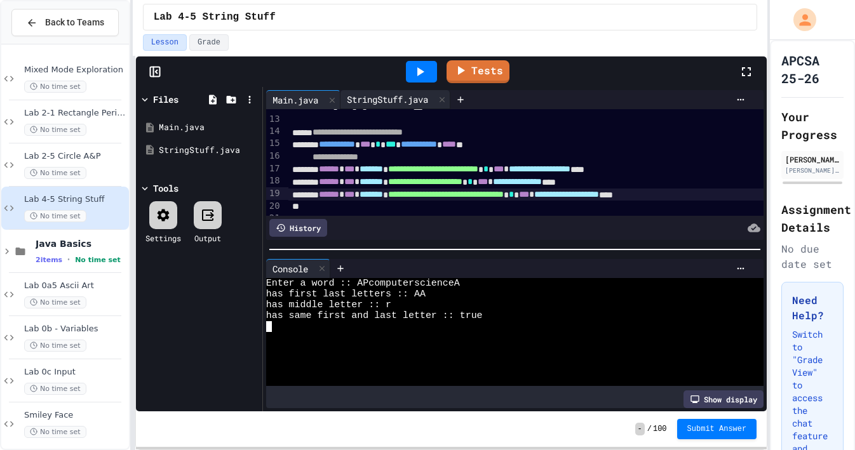
click at [379, 108] on div "StringStuff.java" at bounding box center [395, 99] width 110 height 19
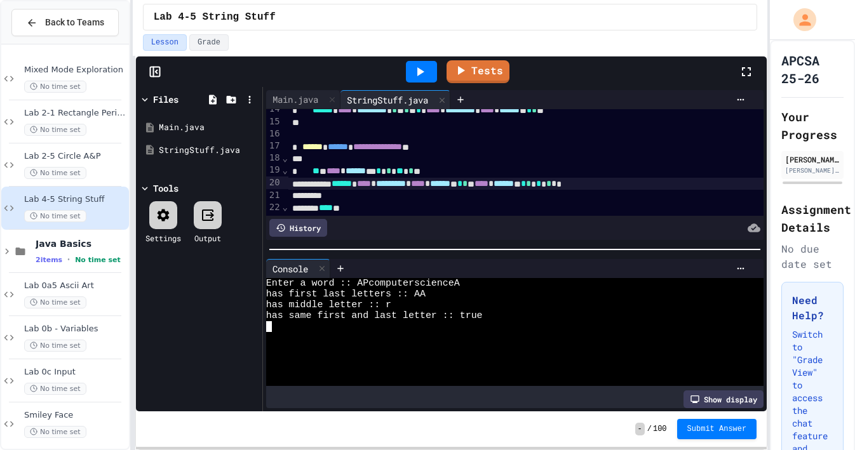
scroll to position [166, 0]
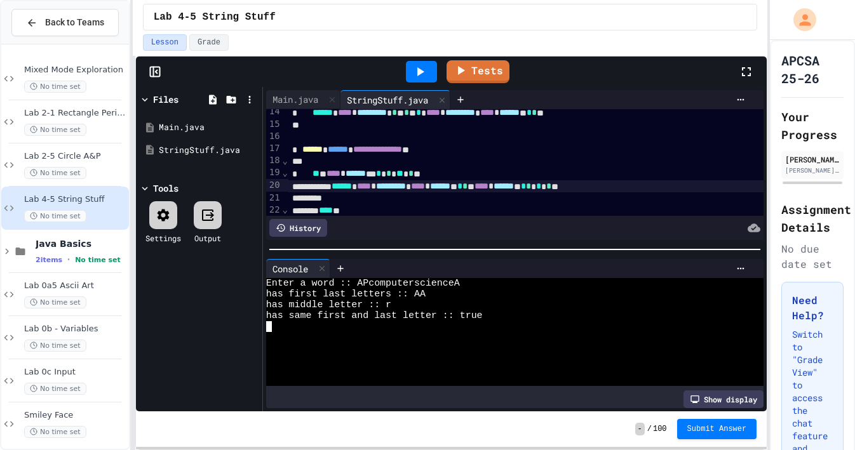
click at [556, 186] on div "****** **** * ********* * **** * ****** ** * * * **** * ****** ** * * * * **" at bounding box center [525, 186] width 475 height 13
click at [690, 187] on div "****** **** * ********* * **** * ****** ** * * * * * **** * ****** ** * * * * *…" at bounding box center [525, 186] width 475 height 13
click at [466, 73] on icon at bounding box center [460, 69] width 15 height 16
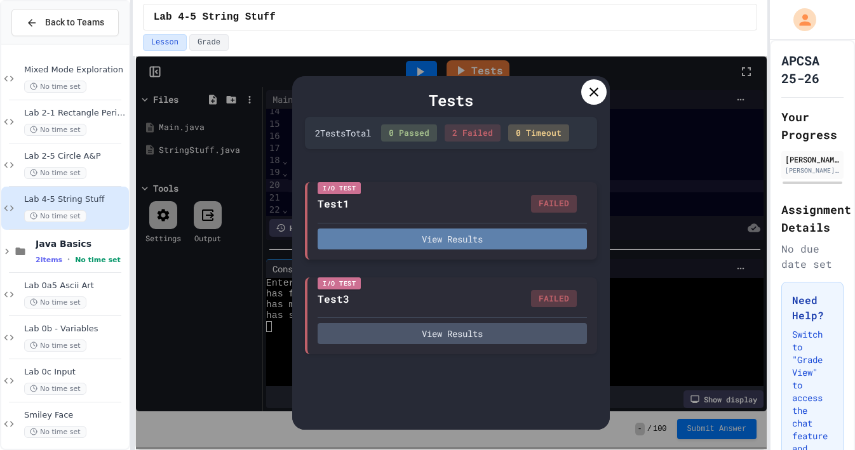
click at [461, 246] on button "View Results" at bounding box center [452, 239] width 269 height 21
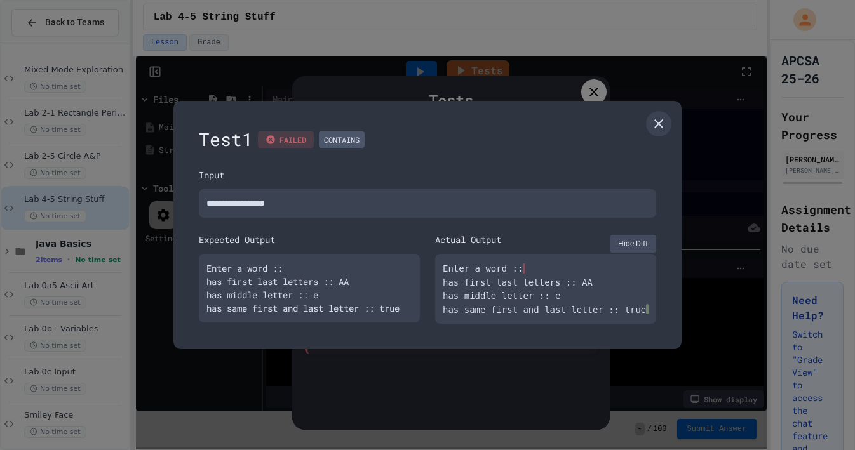
click at [298, 260] on div "Enter a word :: has first last letters :: AA has middle letter :: e has same fi…" at bounding box center [309, 288] width 221 height 69
click at [534, 264] on div "Enter a word :: has first last letters :: AA has middle letter :: e has same fi…" at bounding box center [546, 289] width 206 height 55
click at [657, 116] on icon at bounding box center [658, 123] width 15 height 15
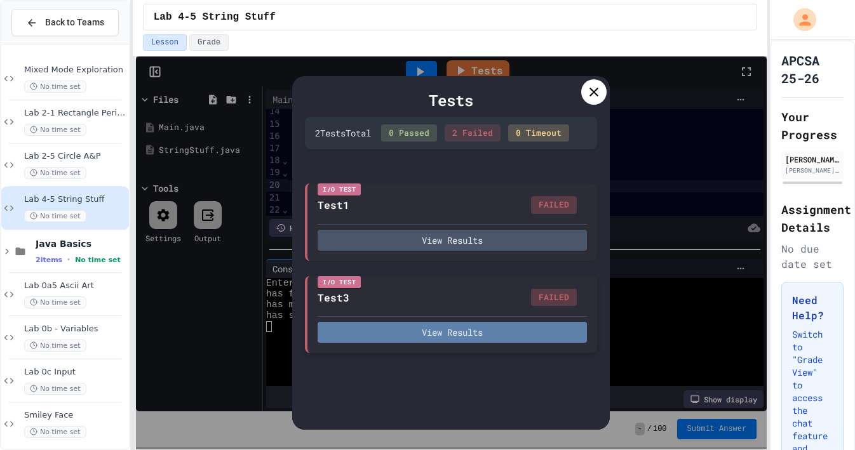
click at [486, 339] on button "View Results" at bounding box center [452, 332] width 269 height 21
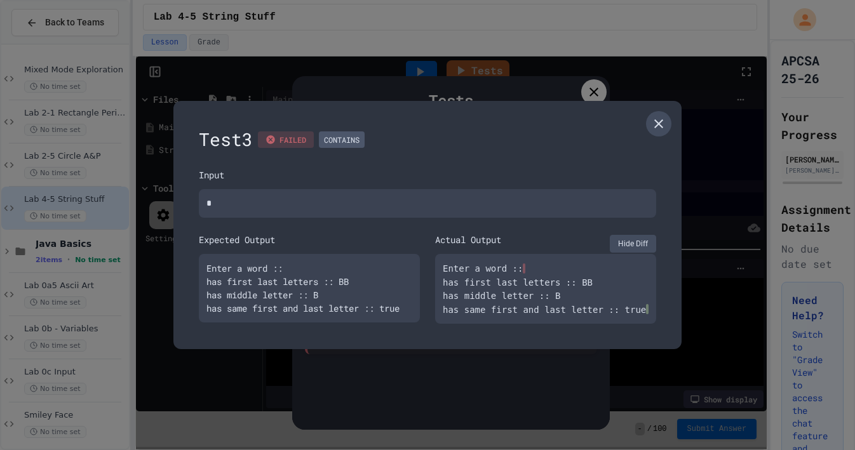
click at [659, 121] on icon at bounding box center [658, 123] width 15 height 15
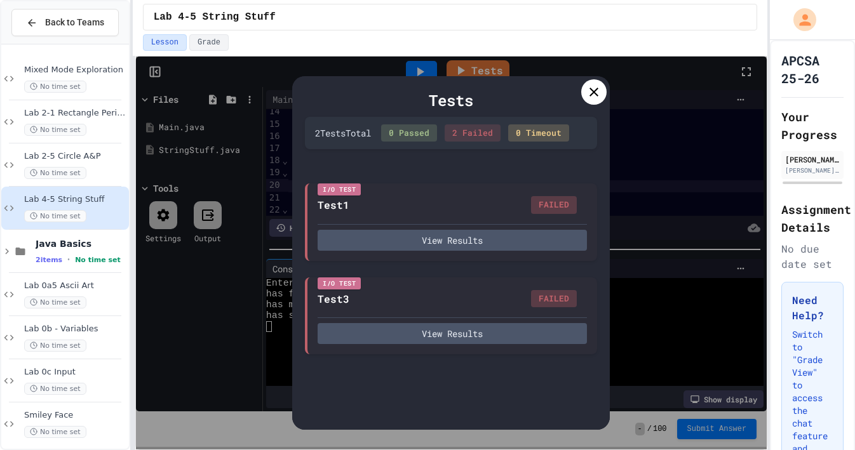
click at [589, 97] on icon at bounding box center [593, 91] width 15 height 15
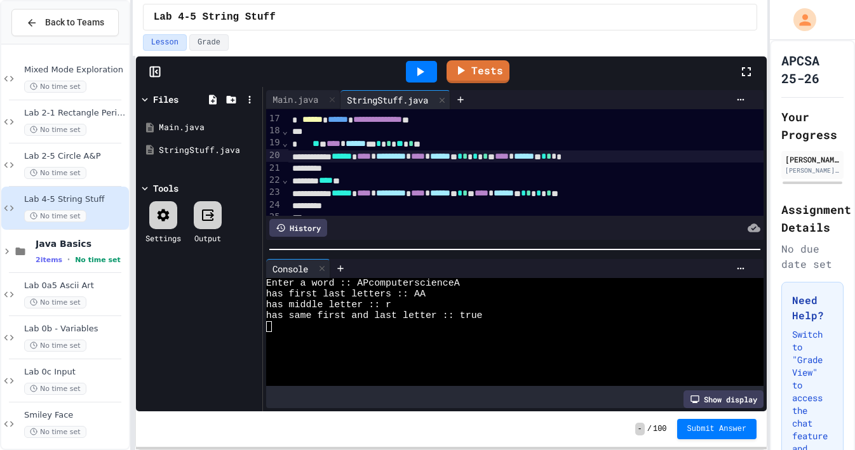
scroll to position [194, 0]
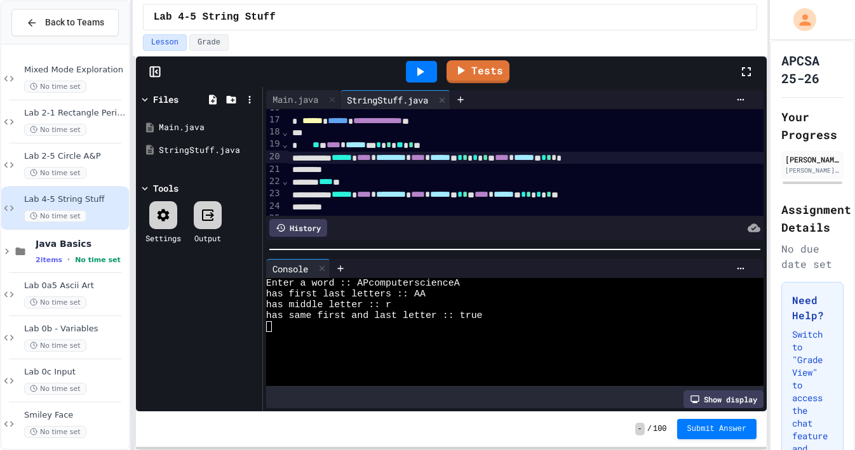
click at [467, 196] on span "*" at bounding box center [464, 194] width 5 height 9
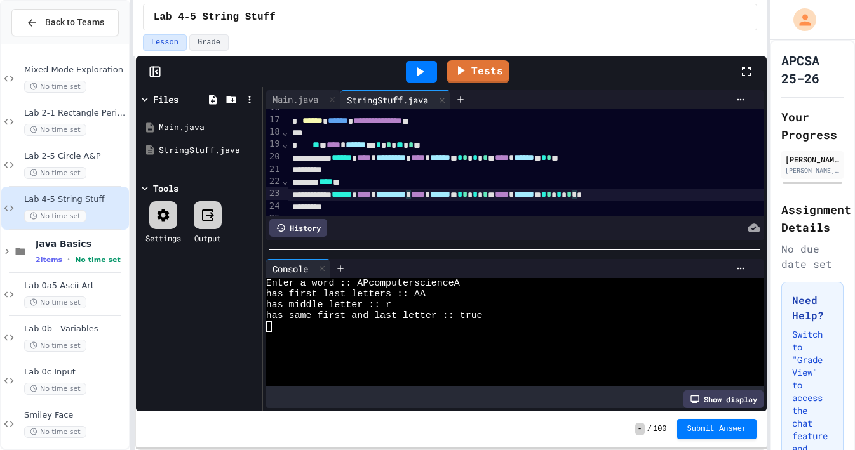
click at [688, 194] on div "****** **** * ********* * **** * ****** ** * * * * * **** * ****** ** * * * * *…" at bounding box center [525, 195] width 475 height 13
click at [475, 74] on link "Tests" at bounding box center [478, 70] width 62 height 24
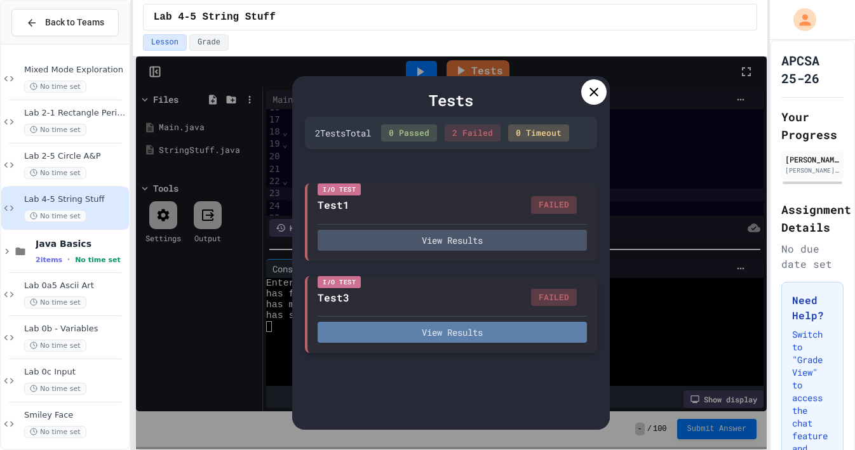
click at [439, 335] on button "View Results" at bounding box center [452, 332] width 269 height 21
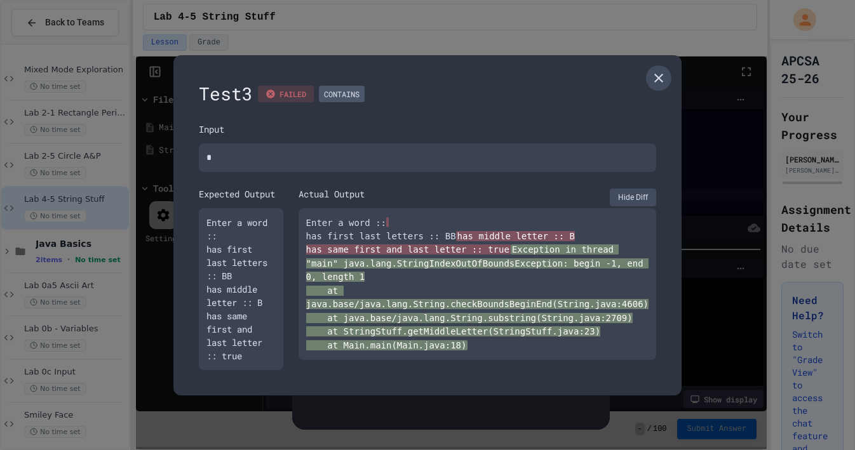
click at [655, 78] on icon at bounding box center [658, 78] width 9 height 9
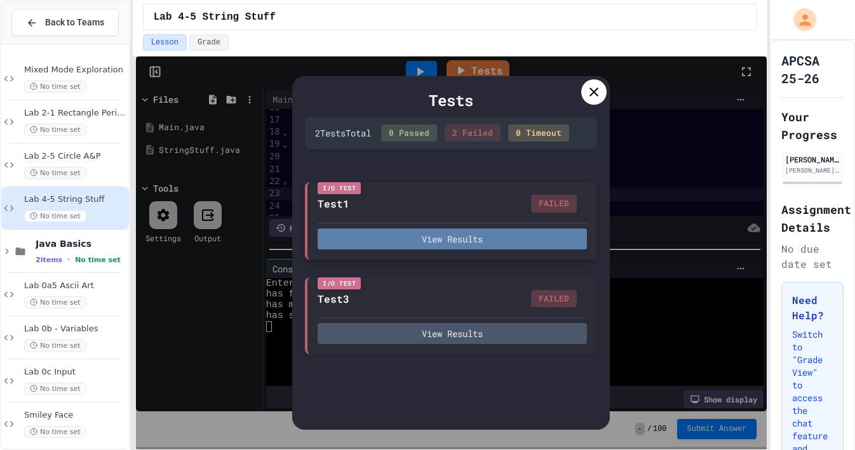
click at [509, 245] on button "View Results" at bounding box center [452, 239] width 269 height 21
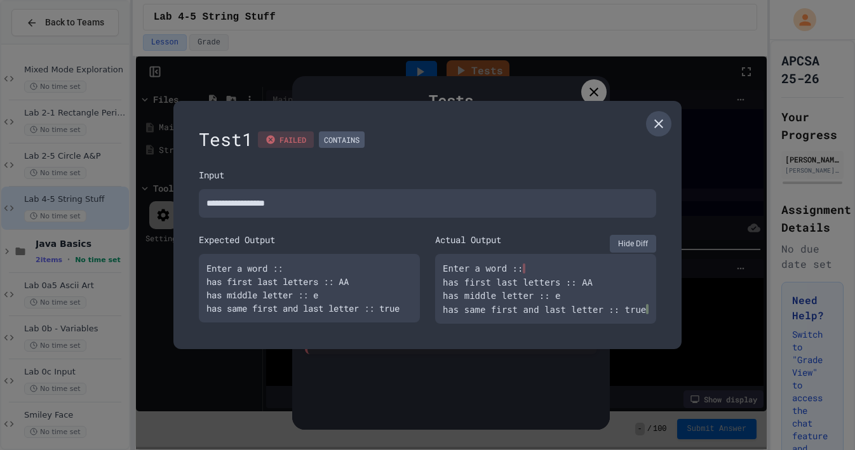
click at [661, 119] on icon at bounding box center [658, 123] width 9 height 9
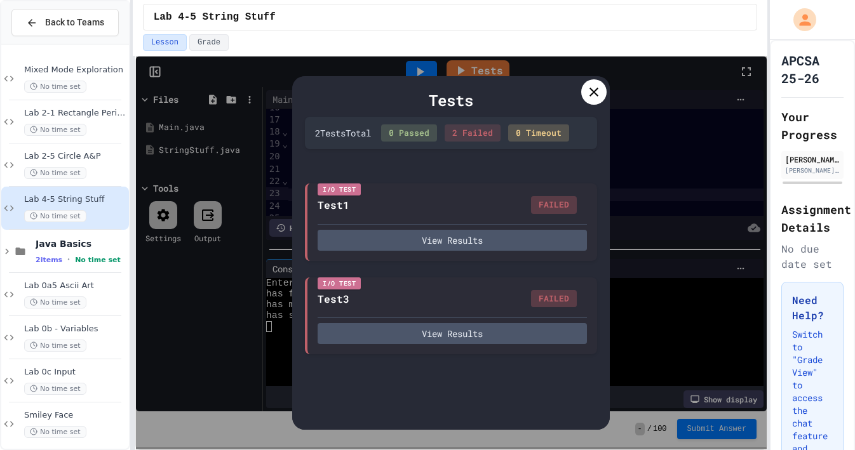
click at [589, 95] on icon at bounding box center [593, 91] width 15 height 15
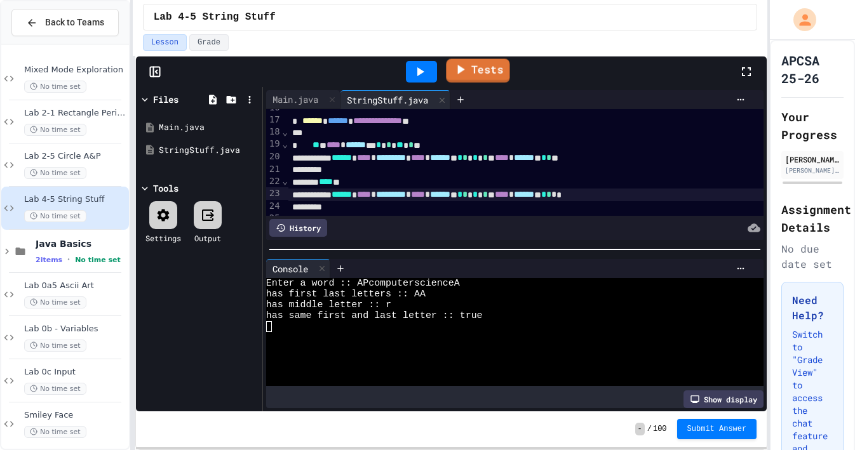
click at [470, 67] on link "Tests" at bounding box center [478, 71] width 64 height 24
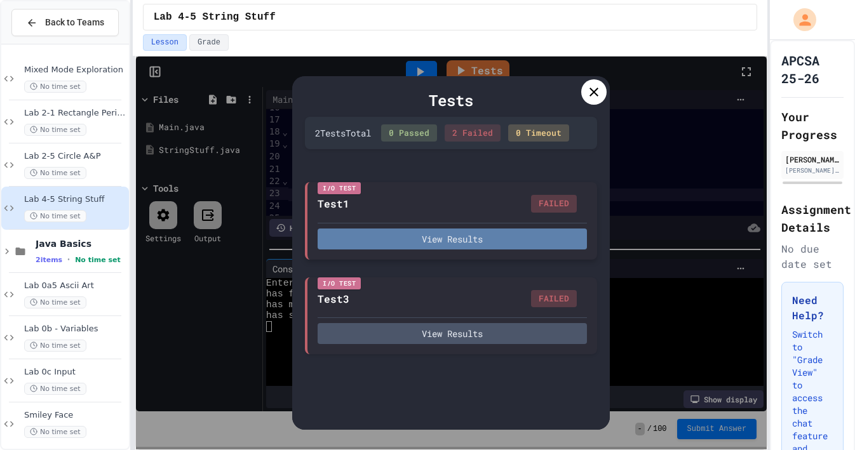
click at [453, 236] on button "View Results" at bounding box center [452, 239] width 269 height 21
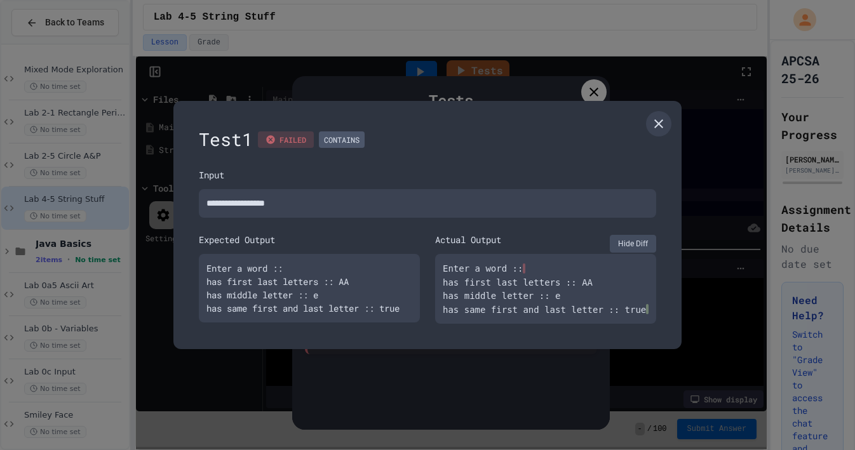
click at [531, 262] on div "Enter a word :: has first last letters :: AA has middle letter :: e has same fi…" at bounding box center [546, 289] width 206 height 55
click at [656, 121] on icon at bounding box center [658, 123] width 15 height 15
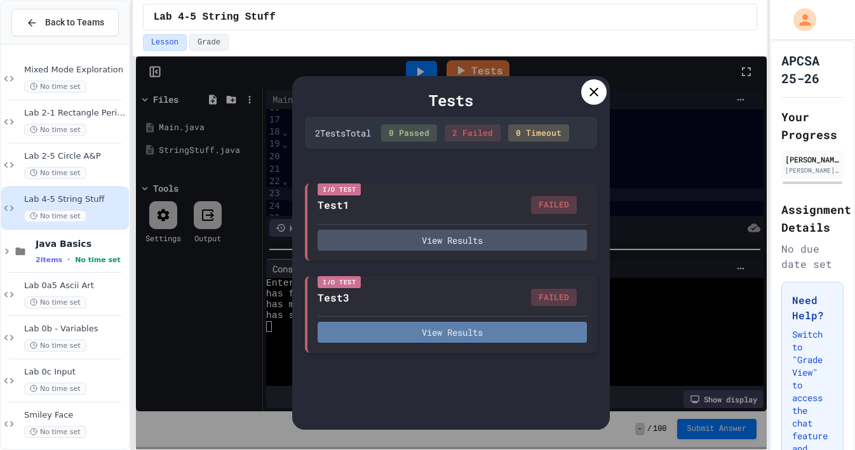
click at [427, 333] on button "View Results" at bounding box center [452, 332] width 269 height 21
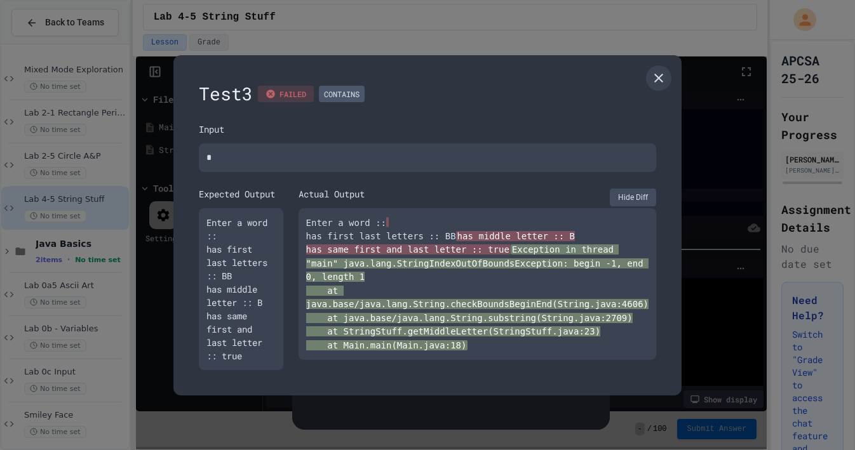
click at [630, 192] on button "Hide Diff" at bounding box center [633, 198] width 46 height 18
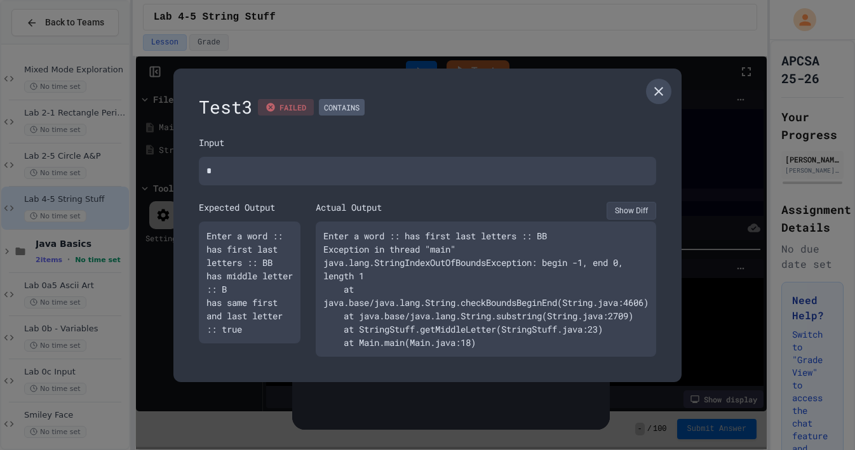
click at [659, 84] on icon at bounding box center [658, 91] width 15 height 15
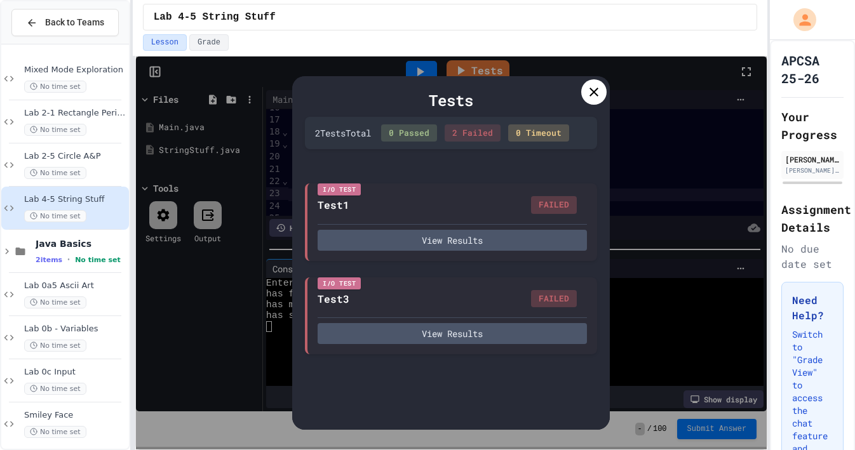
click at [593, 91] on icon at bounding box center [593, 91] width 15 height 15
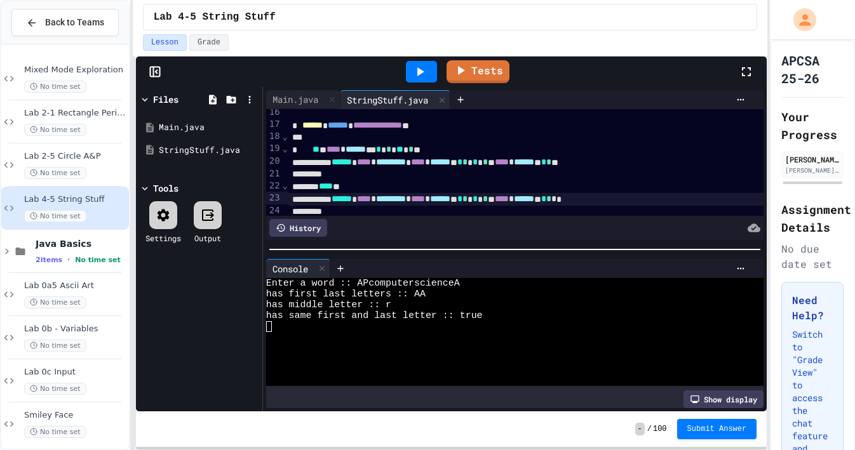
scroll to position [187, 0]
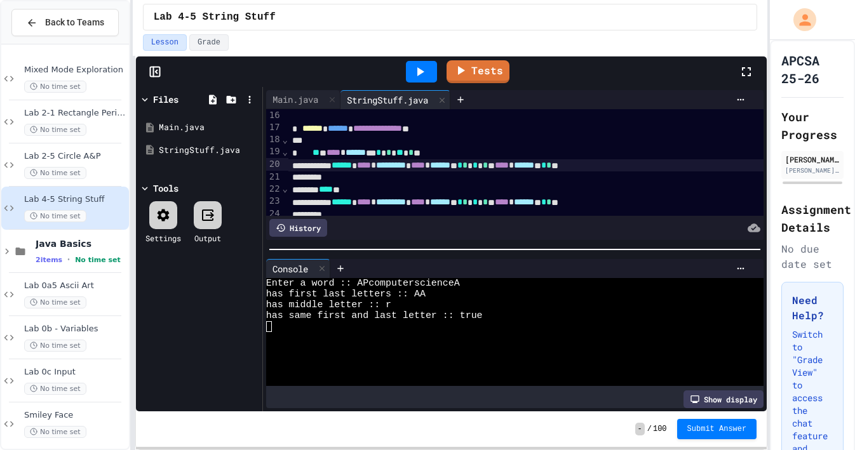
click at [488, 164] on span "*" at bounding box center [485, 165] width 5 height 9
click at [575, 201] on div "****** **** * ********* * **** * ****** ** * * * * * **** * ****** ** * * **" at bounding box center [525, 202] width 475 height 13
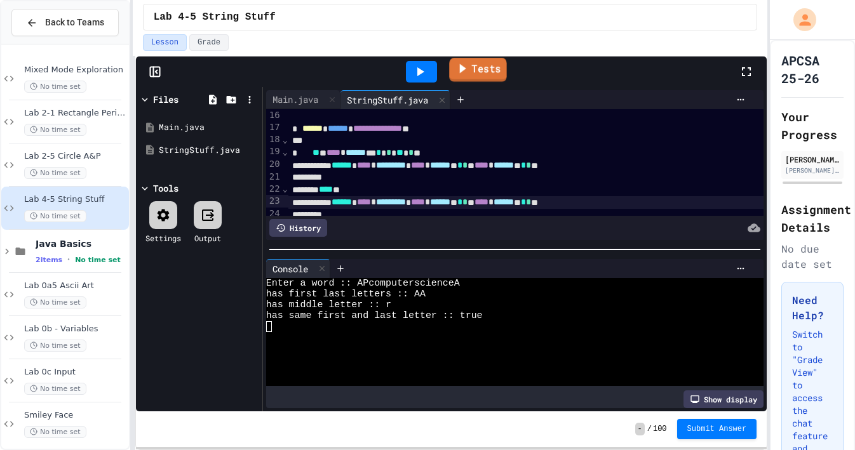
click at [494, 77] on link "Tests" at bounding box center [478, 70] width 57 height 24
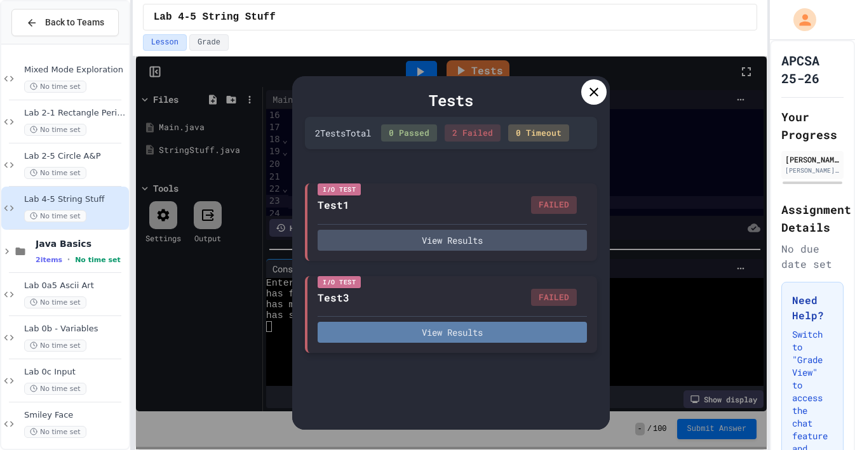
click at [448, 326] on button "View Results" at bounding box center [452, 332] width 269 height 21
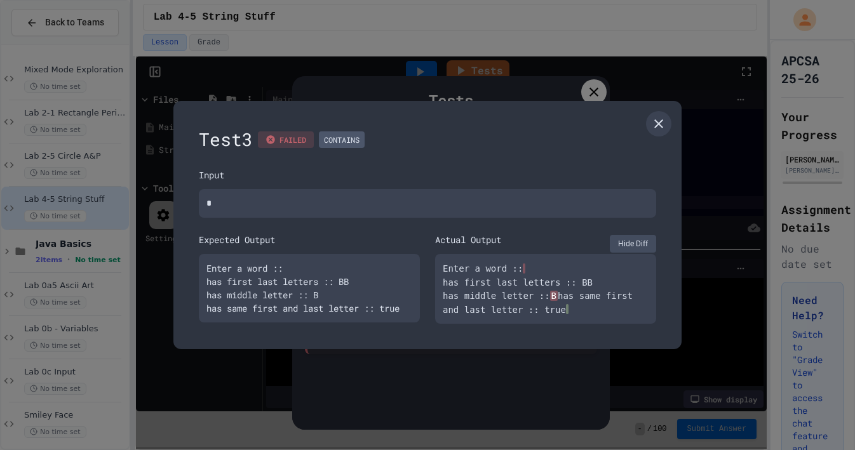
click at [558, 291] on span "B" at bounding box center [554, 296] width 8 height 10
click at [598, 309] on div "Enter a word :: has first last letters :: BB has middle letter :: B has same fi…" at bounding box center [546, 289] width 206 height 55
click at [573, 285] on div "Enter a word :: has first last letters :: BB has middle letter :: B has same fi…" at bounding box center [546, 289] width 206 height 55
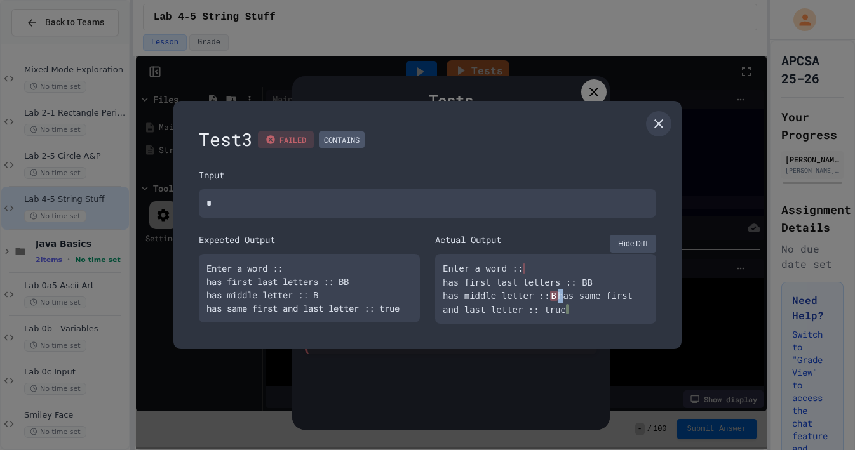
click at [573, 285] on div "Enter a word :: has first last letters :: BB has middle letter :: B has same fi…" at bounding box center [546, 289] width 206 height 55
click at [350, 290] on div "Enter a word :: has first last letters :: BB has middle letter :: B has same fi…" at bounding box center [309, 288] width 221 height 69
drag, startPoint x: 555, startPoint y: 290, endPoint x: 563, endPoint y: 290, distance: 7.6
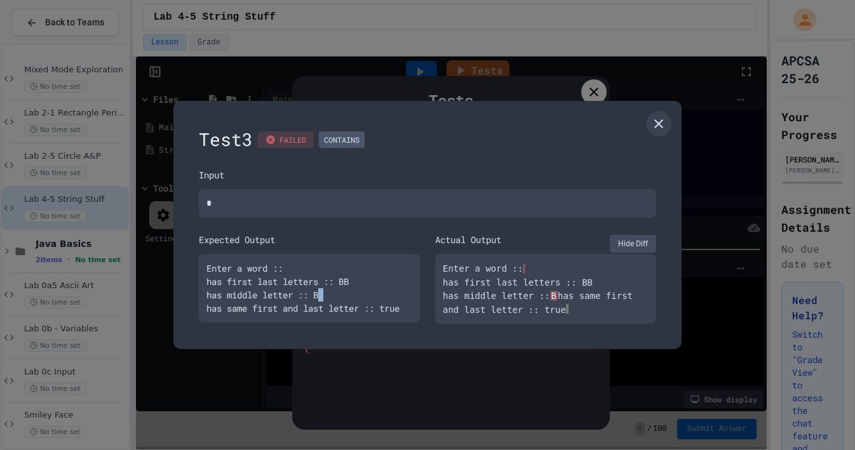
click at [558, 291] on span "B" at bounding box center [554, 296] width 8 height 10
click at [316, 289] on div "Enter a word :: has first last letters :: BB has middle letter :: B has same fi…" at bounding box center [309, 288] width 221 height 69
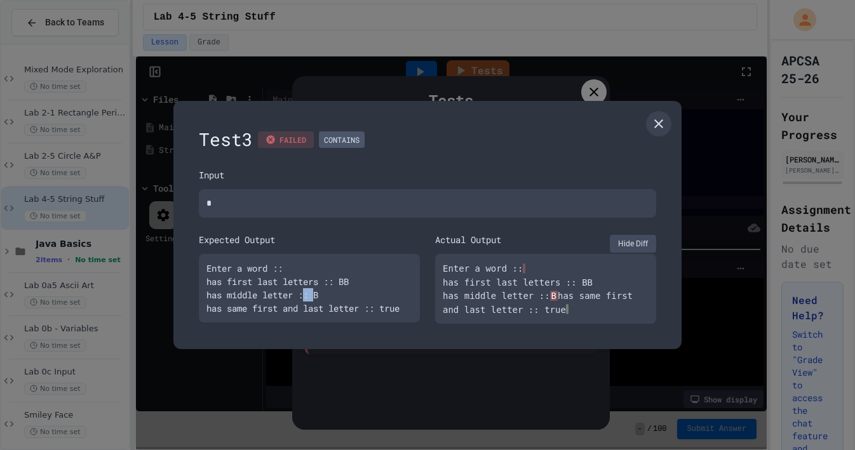
drag, startPoint x: 309, startPoint y: 288, endPoint x: 321, endPoint y: 290, distance: 11.5
click at [321, 290] on div "Enter a word :: has first last letters :: BB has middle letter :: B has same fi…" at bounding box center [309, 288] width 221 height 69
click at [558, 291] on span "B" at bounding box center [554, 296] width 8 height 10
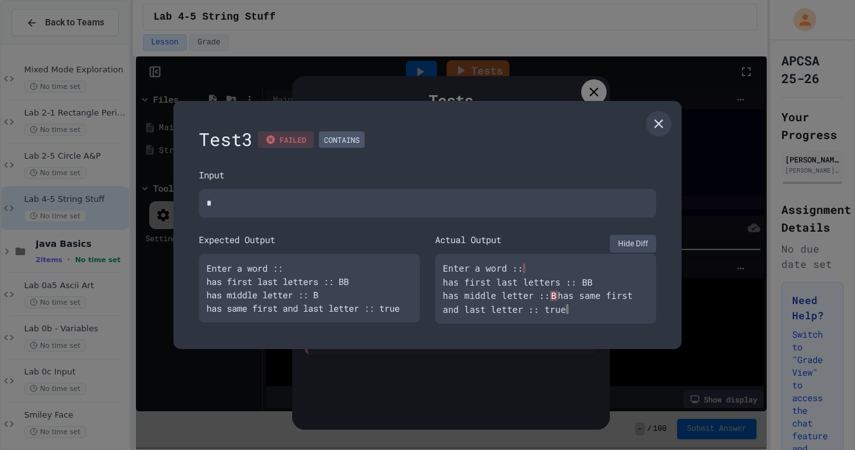
click at [586, 286] on div "Enter a word :: has first last letters :: BB has middle letter :: B has same fi…" at bounding box center [546, 289] width 206 height 55
click at [663, 116] on icon at bounding box center [658, 123] width 15 height 15
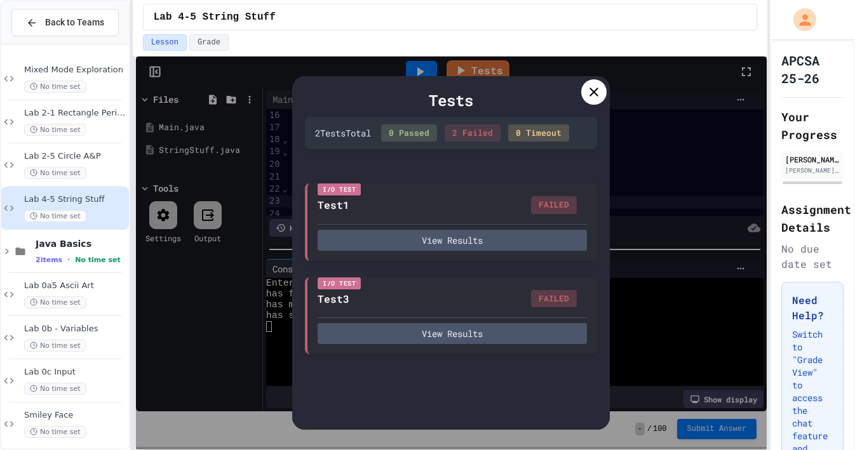
click at [591, 95] on icon at bounding box center [593, 92] width 9 height 9
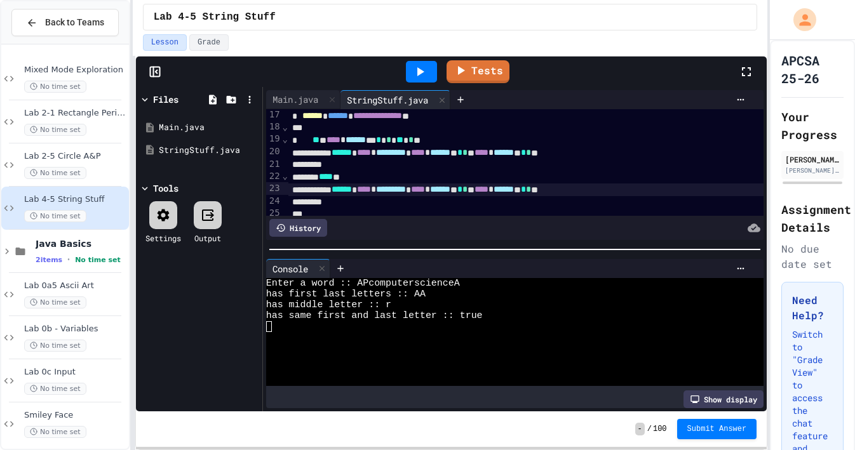
scroll to position [209, 0]
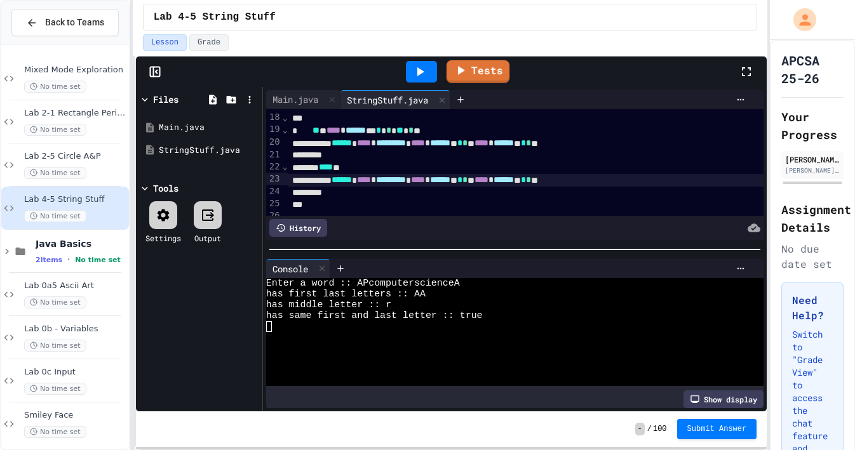
click at [470, 74] on link "Tests" at bounding box center [477, 71] width 63 height 23
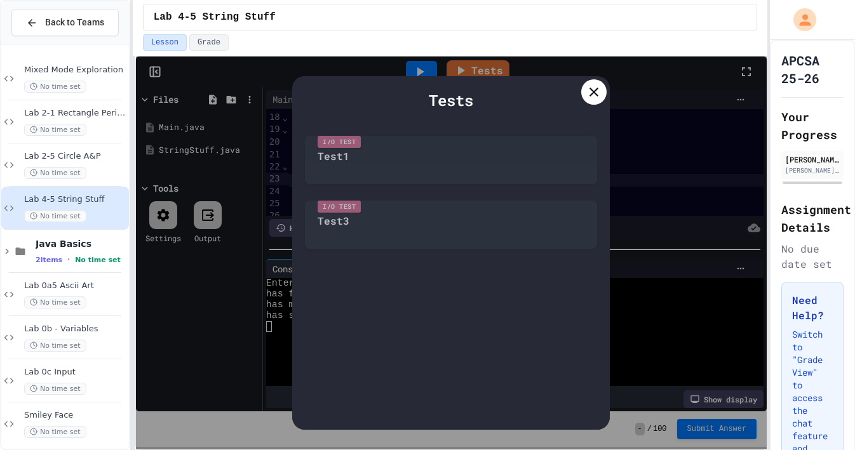
click at [386, 152] on div "I/O Test Test1" at bounding box center [451, 157] width 292 height 55
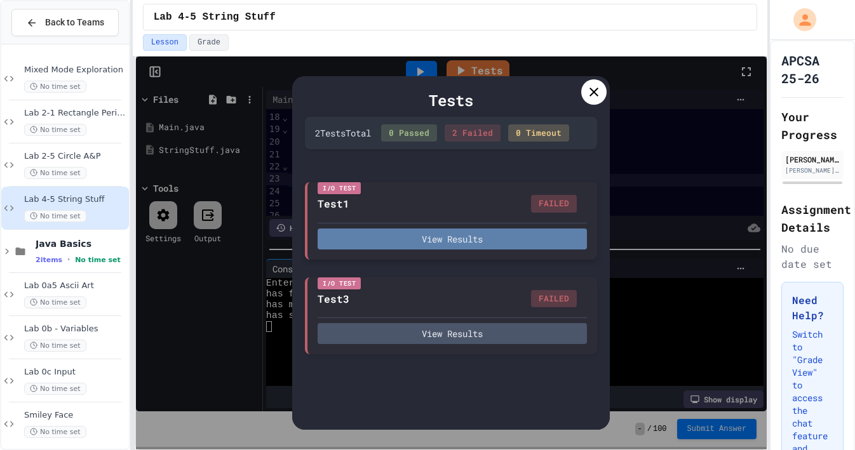
click at [409, 236] on button "View Results" at bounding box center [452, 239] width 269 height 21
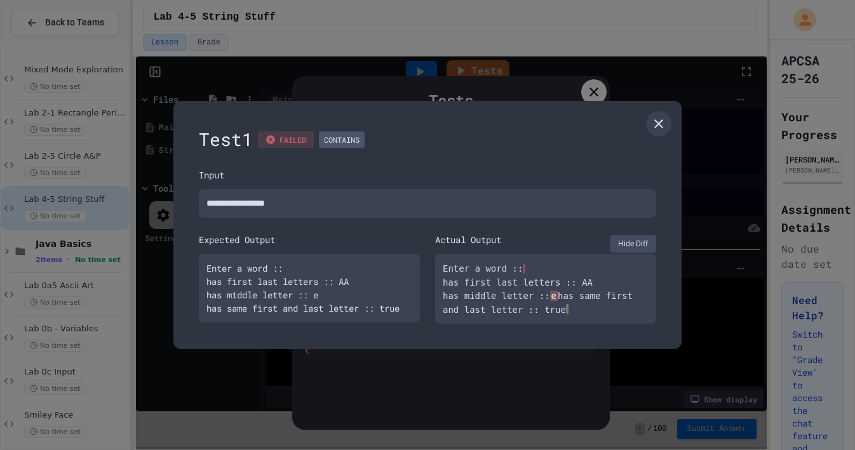
click at [558, 291] on span "e" at bounding box center [554, 296] width 8 height 10
click at [584, 293] on div "Enter a word :: has first last letters :: AA has middle letter :: e has same fi…" at bounding box center [546, 289] width 206 height 55
click at [655, 118] on icon at bounding box center [658, 123] width 15 height 15
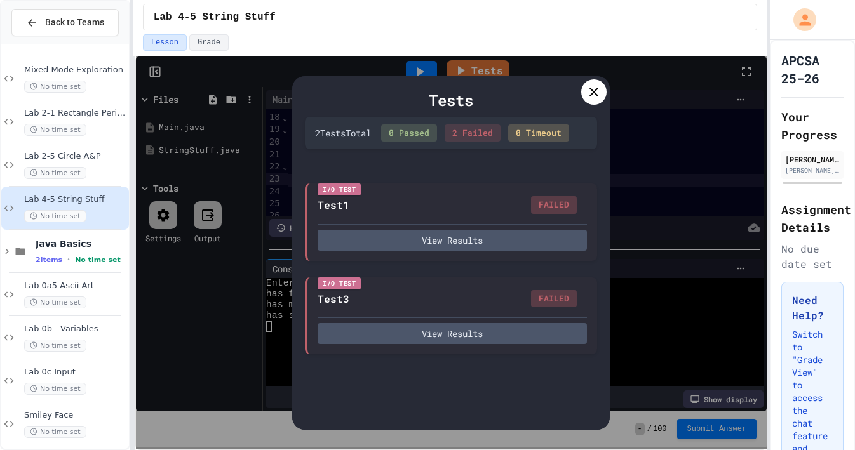
click at [591, 96] on icon at bounding box center [593, 92] width 9 height 9
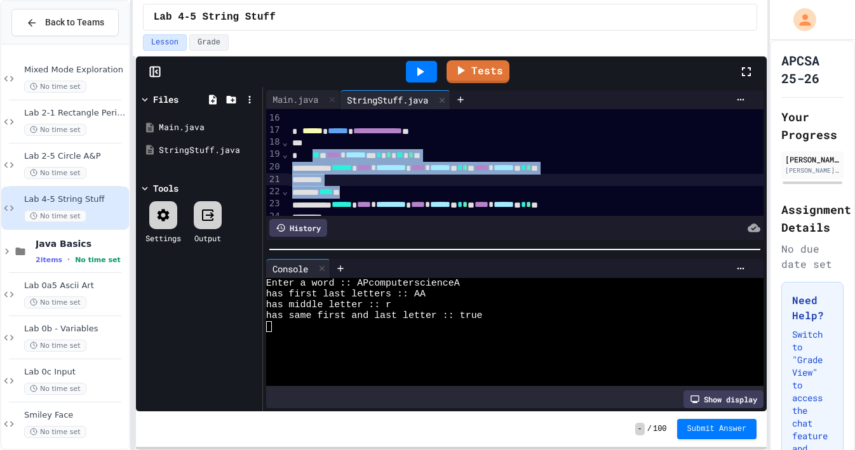
scroll to position [184, 0]
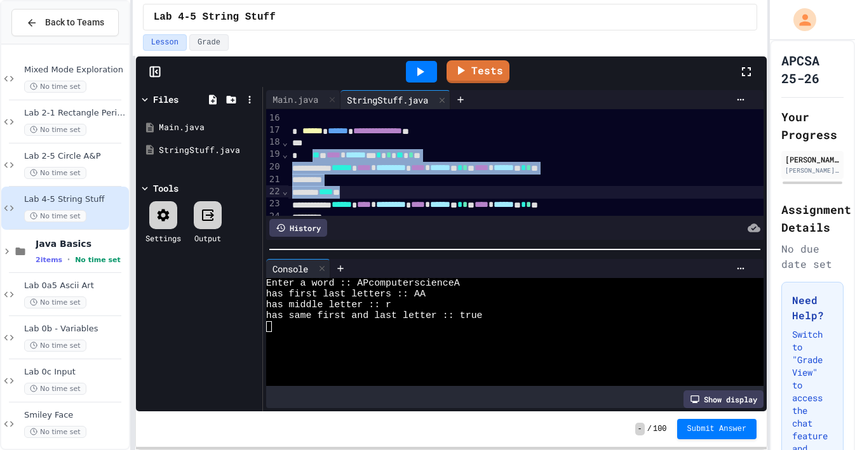
drag, startPoint x: 335, startPoint y: 154, endPoint x: 373, endPoint y: 190, distance: 52.1
click at [373, 190] on div "**********" at bounding box center [525, 161] width 475 height 473
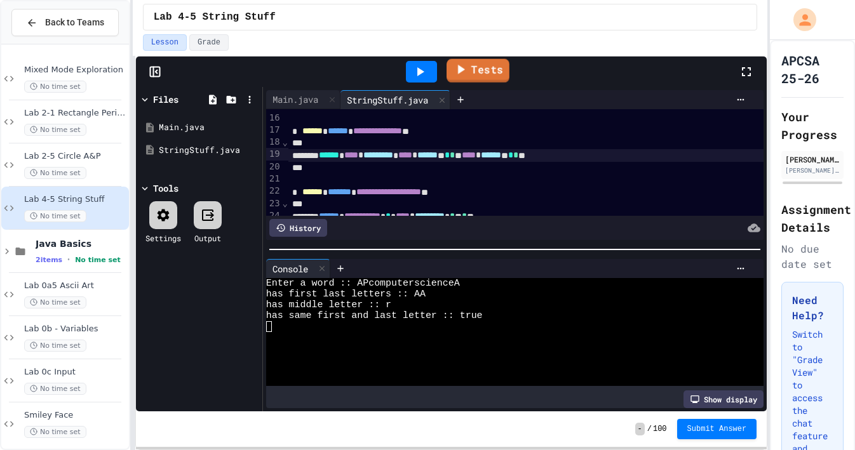
click at [469, 69] on link "Tests" at bounding box center [477, 70] width 63 height 23
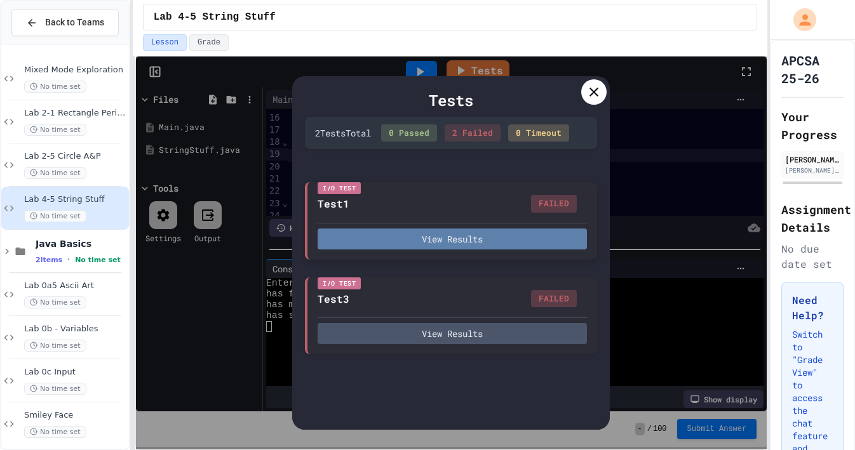
click at [421, 242] on button "View Results" at bounding box center [452, 239] width 269 height 21
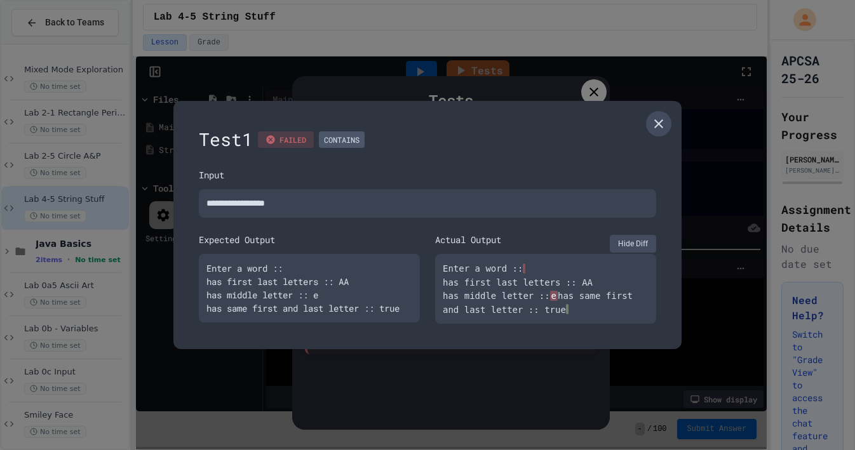
click at [660, 123] on icon at bounding box center [658, 123] width 15 height 15
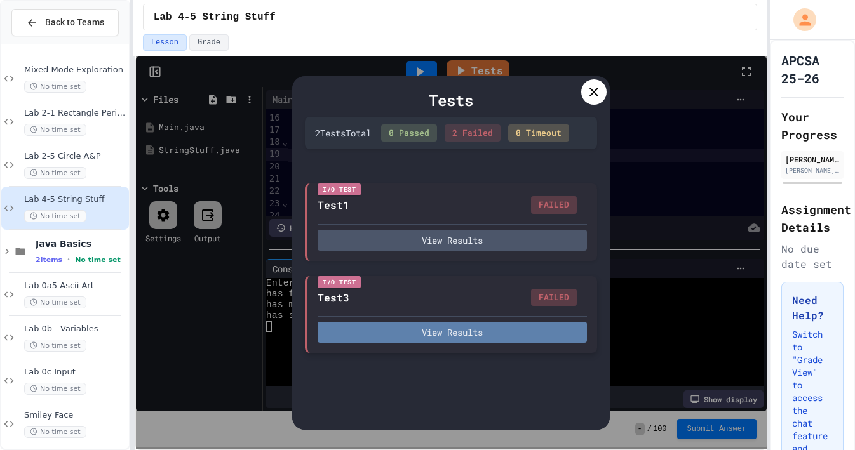
click at [476, 331] on button "View Results" at bounding box center [452, 332] width 269 height 21
type textarea "*"
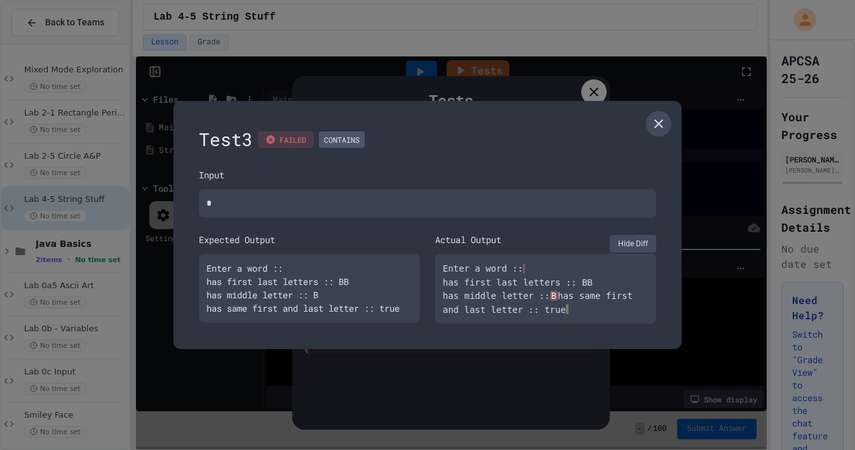
click at [661, 119] on icon at bounding box center [658, 123] width 9 height 9
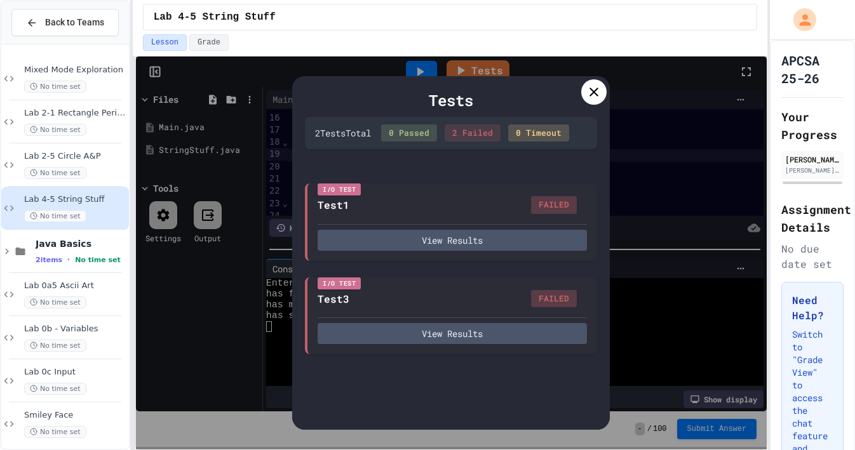
click at [596, 91] on icon at bounding box center [593, 91] width 15 height 15
